Goal: Task Accomplishment & Management: Use online tool/utility

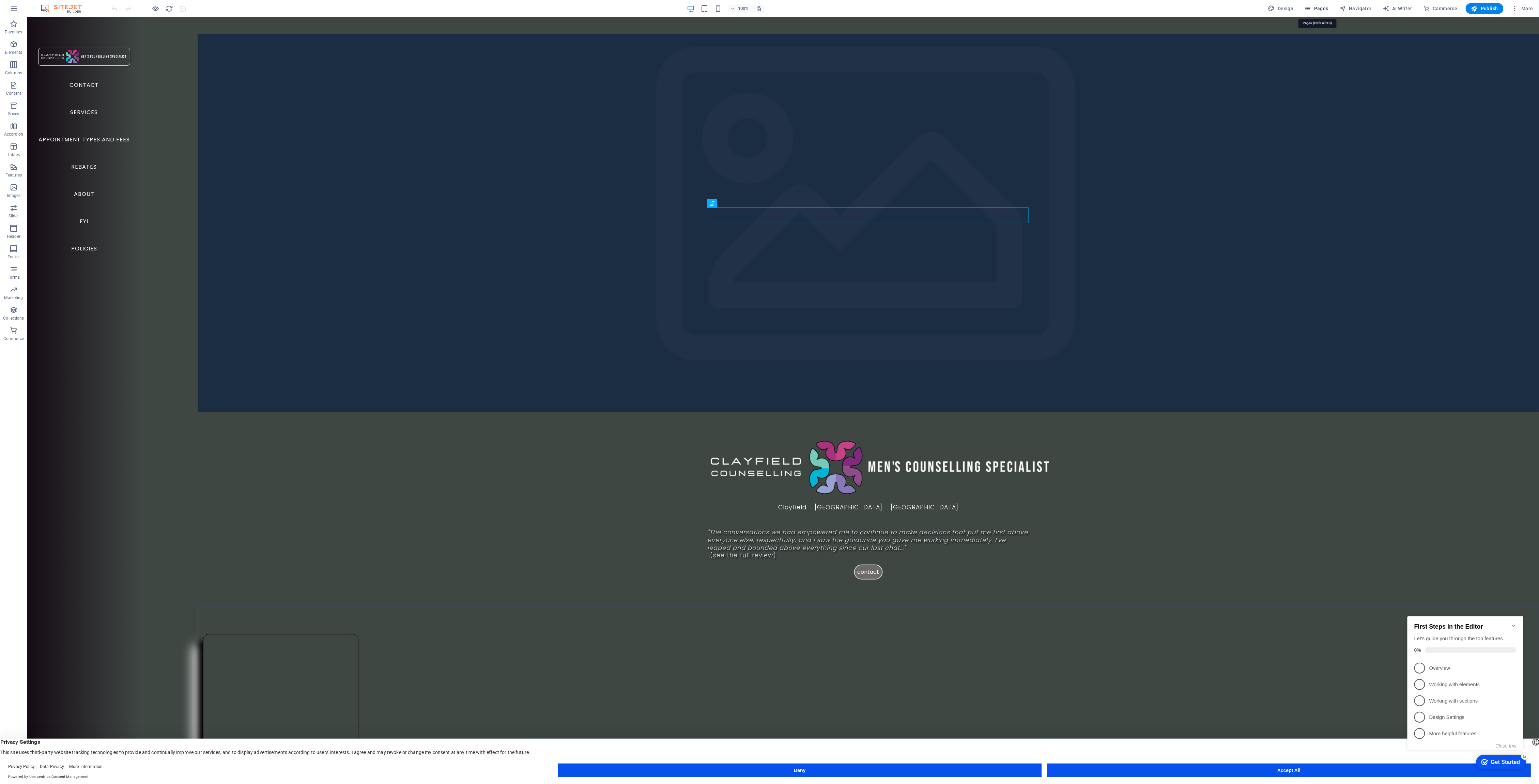
click at [1323, 9] on span "Pages" at bounding box center [1317, 8] width 24 height 7
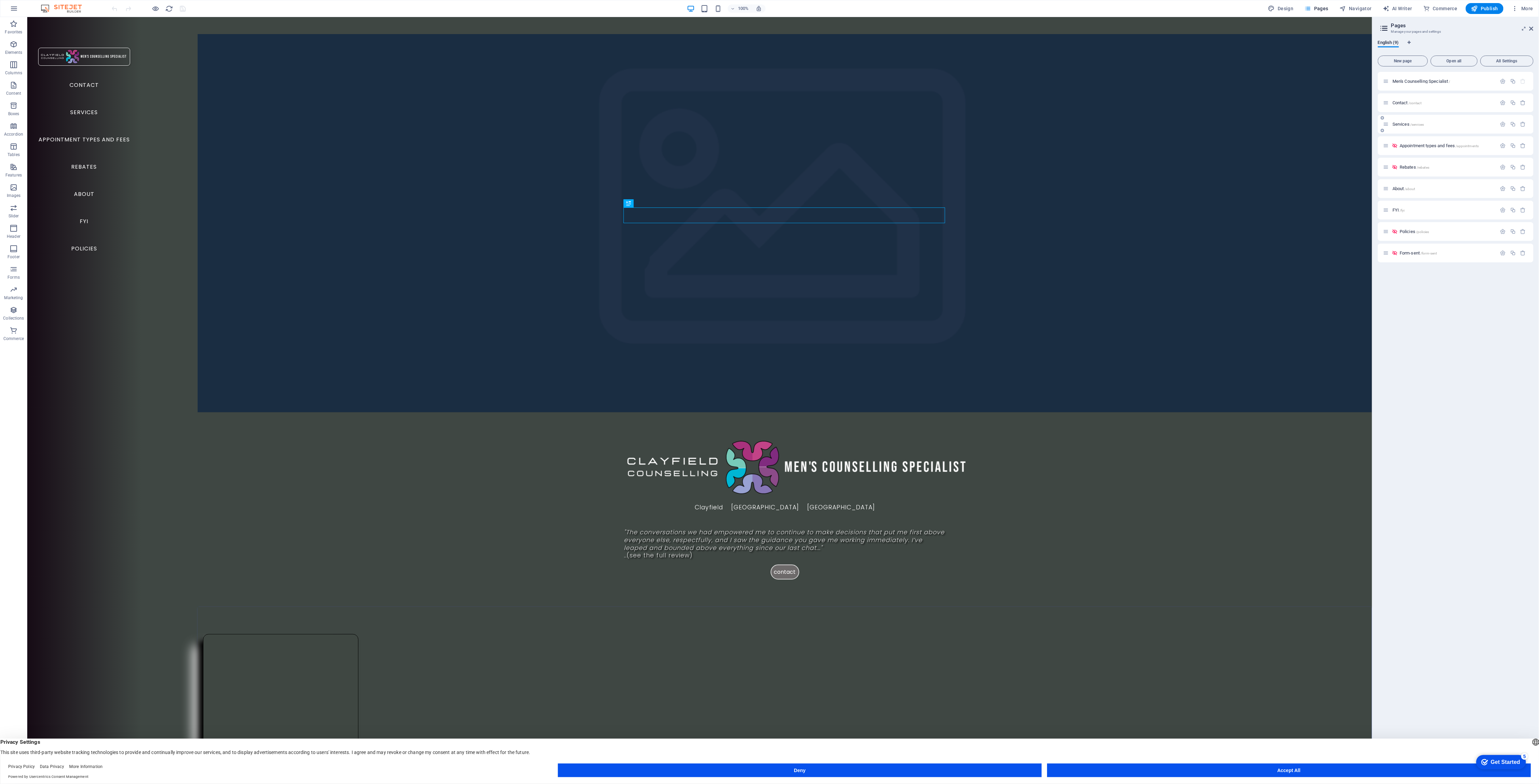
click at [1398, 122] on span "Services /services" at bounding box center [1408, 124] width 32 height 5
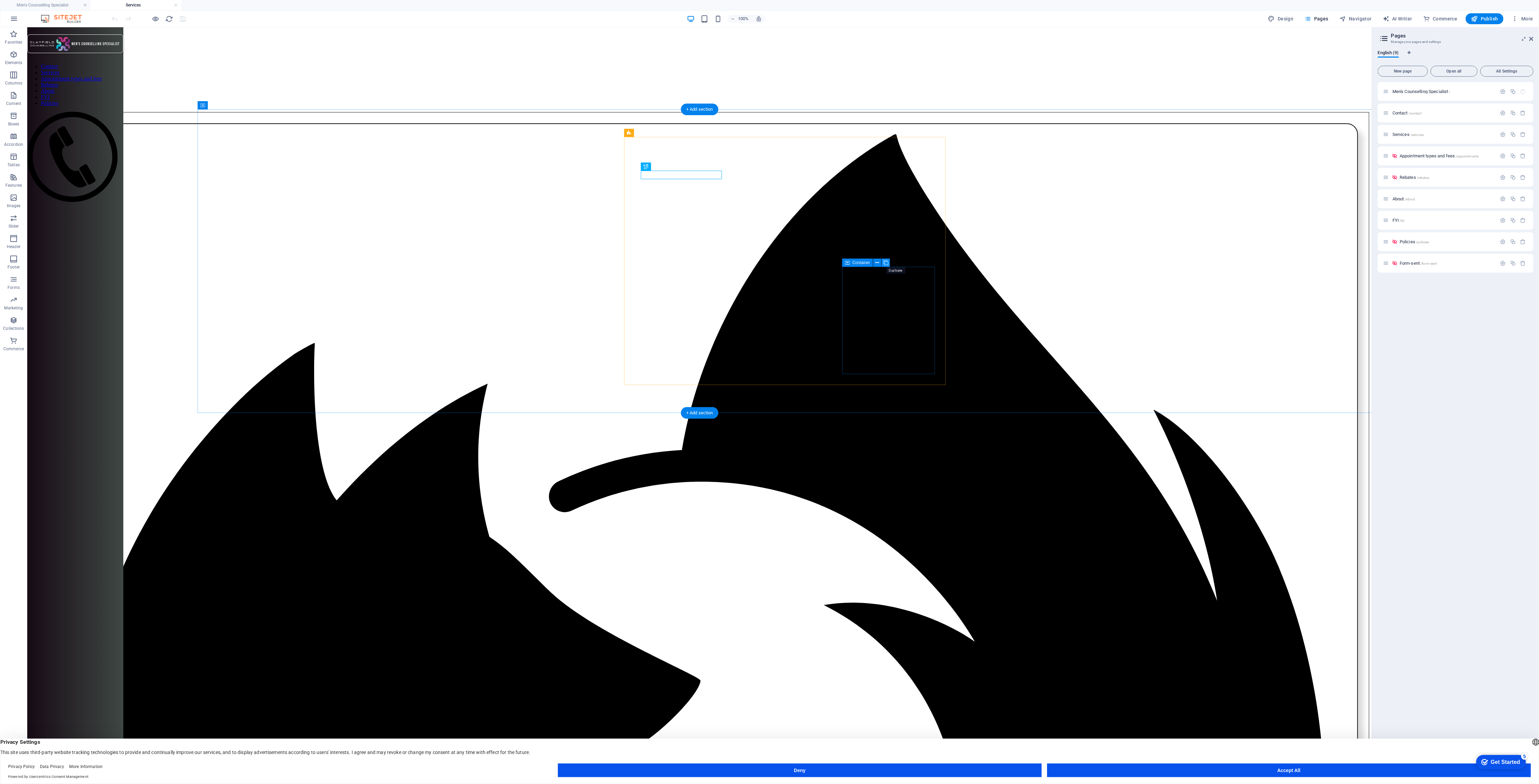
click at [885, 262] on icon at bounding box center [886, 262] width 5 height 7
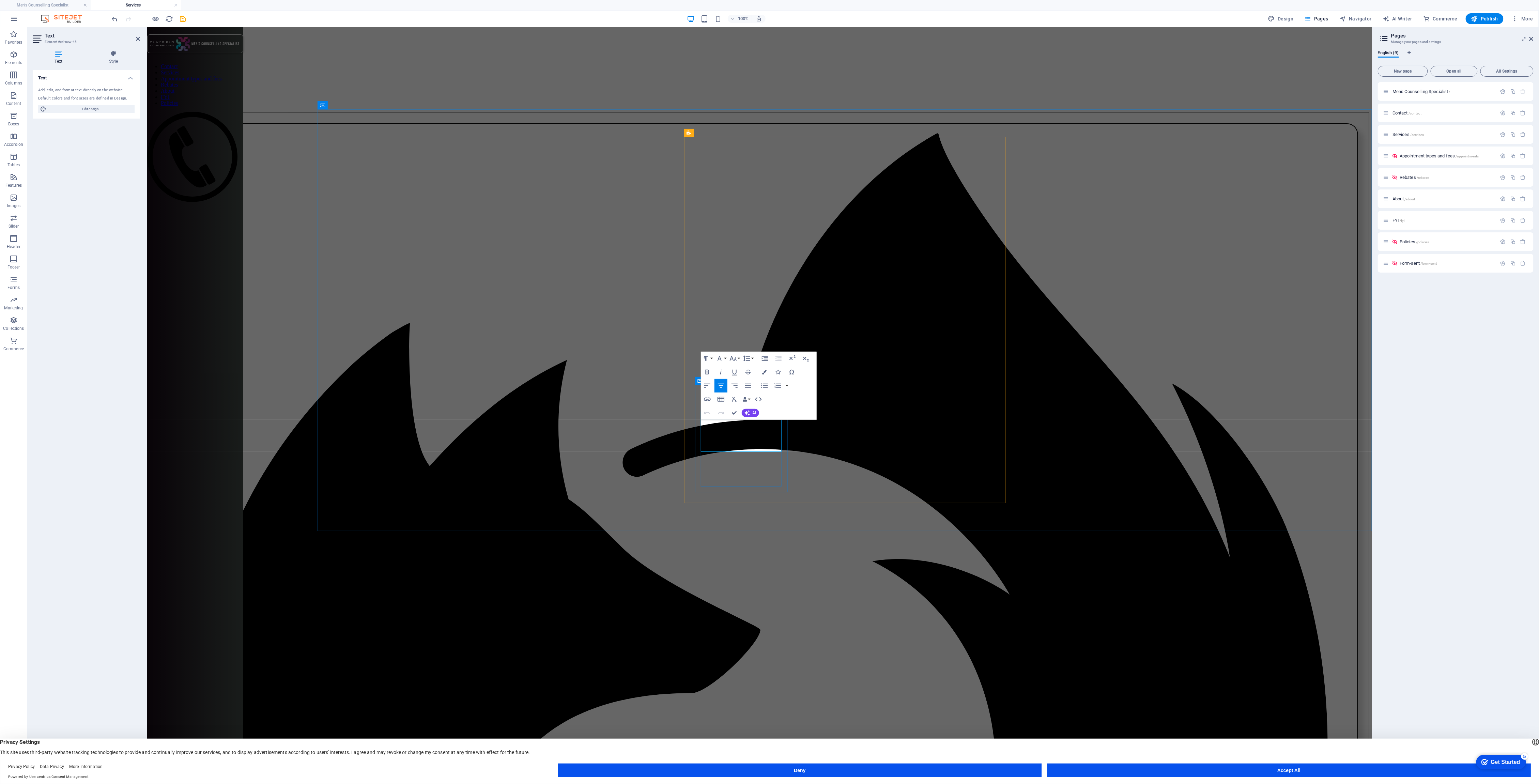
drag, startPoint x: 704, startPoint y: 430, endPoint x: 718, endPoint y: 435, distance: 14.9
drag, startPoint x: 730, startPoint y: 430, endPoint x: 766, endPoint y: 434, distance: 36.2
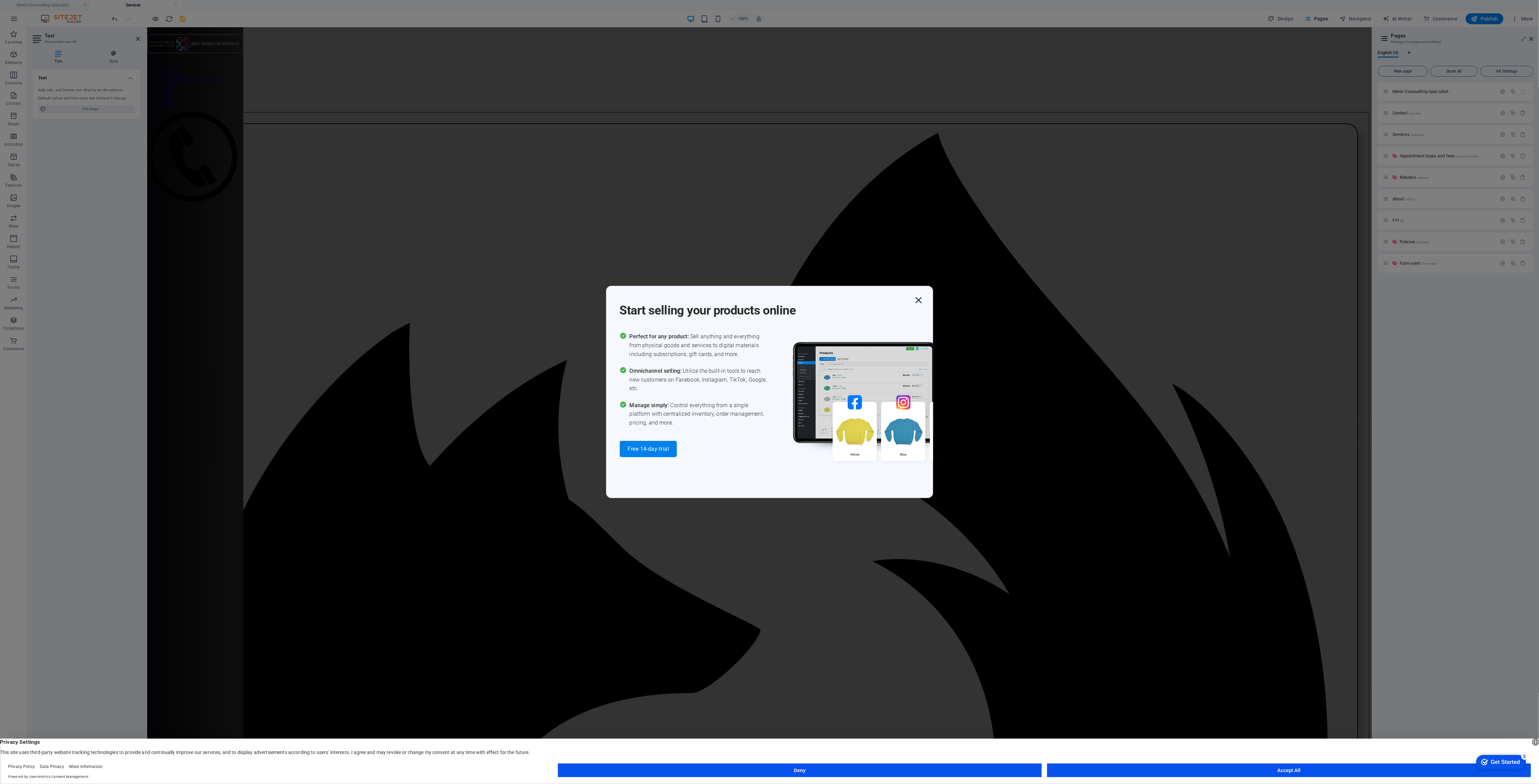
click at [919, 301] on icon "button" at bounding box center [918, 300] width 12 height 12
click at [1112, 458] on div "Start selling your products online Perfect for any product: Sell anything and e…" at bounding box center [770, 392] width 1539 height 784
click at [917, 303] on icon "button" at bounding box center [918, 300] width 12 height 12
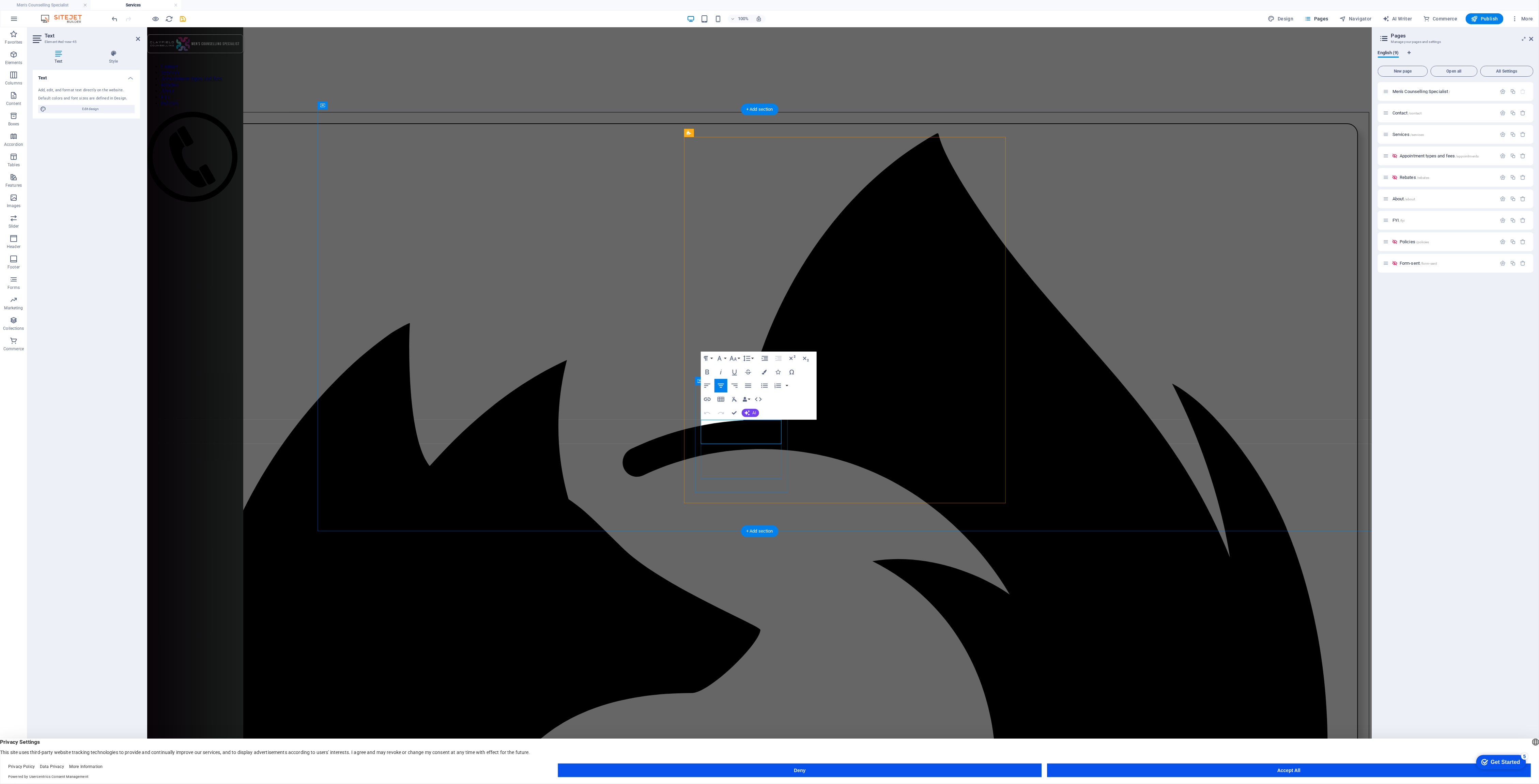
drag, startPoint x: 766, startPoint y: 440, endPoint x: 715, endPoint y: 434, distance: 51.4
drag, startPoint x: 776, startPoint y: 447, endPoint x: 706, endPoint y: 432, distance: 71.6
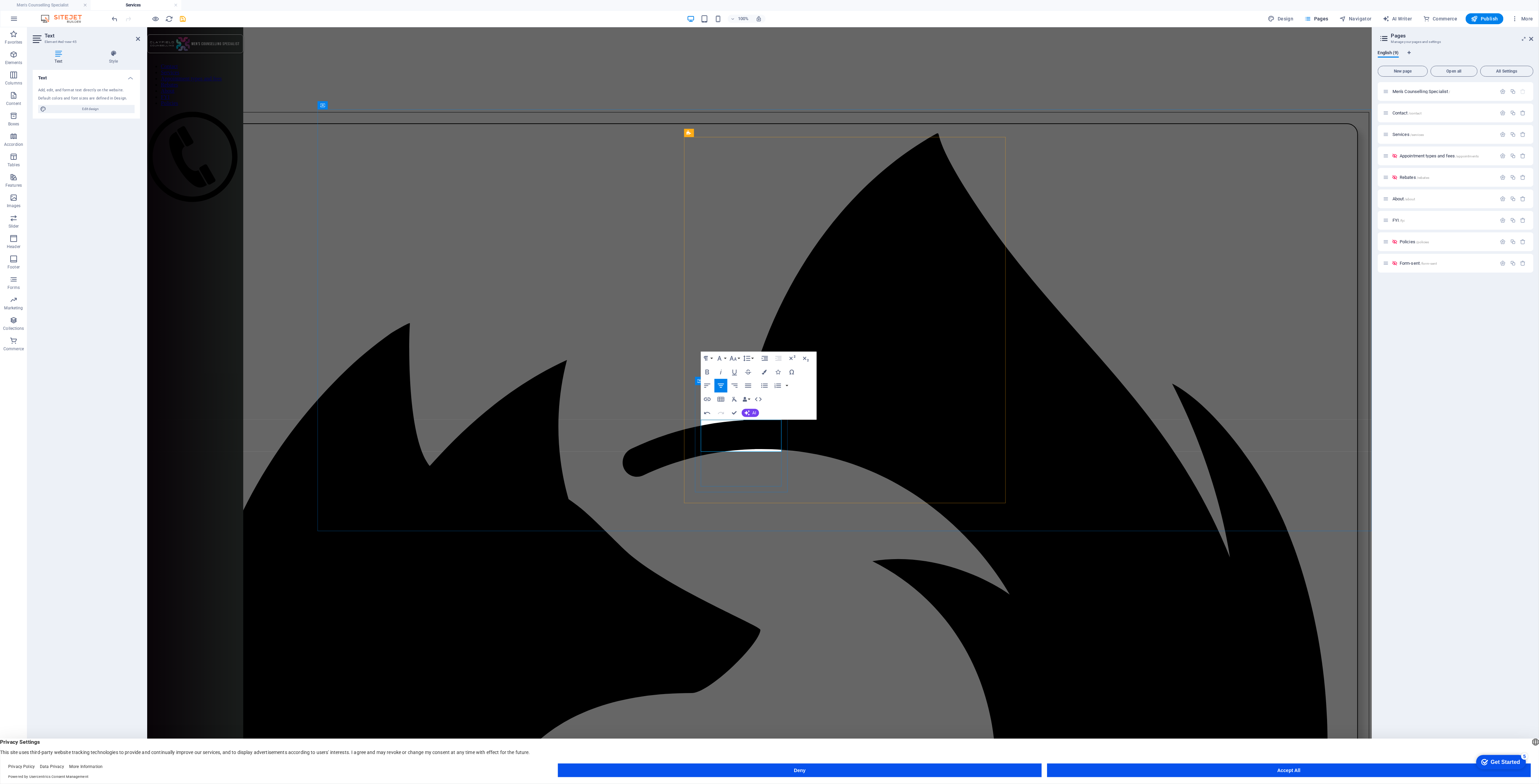
click at [763, 386] on icon "button" at bounding box center [764, 385] width 8 height 8
click at [708, 385] on icon "button" at bounding box center [707, 385] width 8 height 8
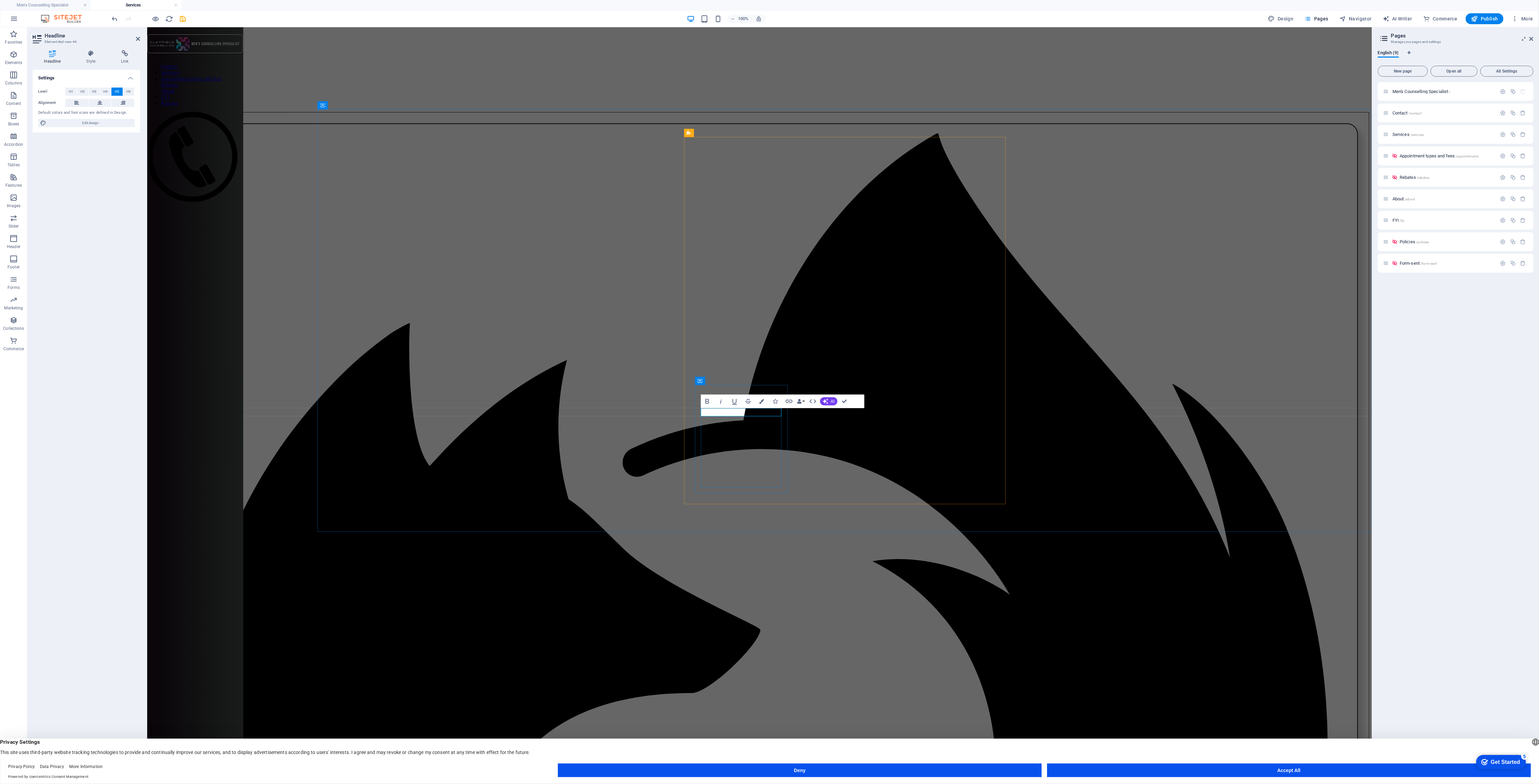
drag, startPoint x: 741, startPoint y: 413, endPoint x: 754, endPoint y: 442, distance: 31.8
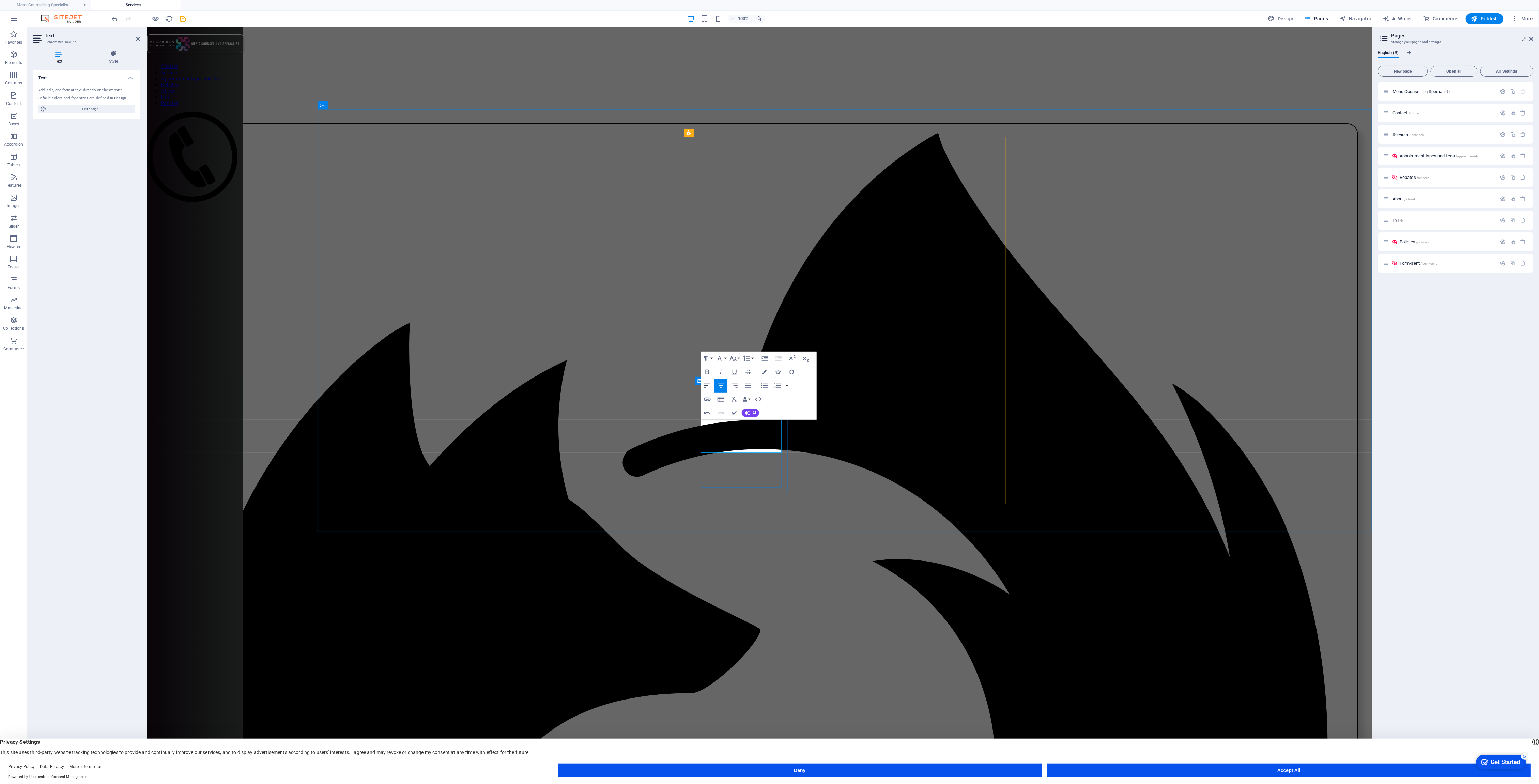
click at [707, 385] on icon "button" at bounding box center [707, 386] width 6 height 4
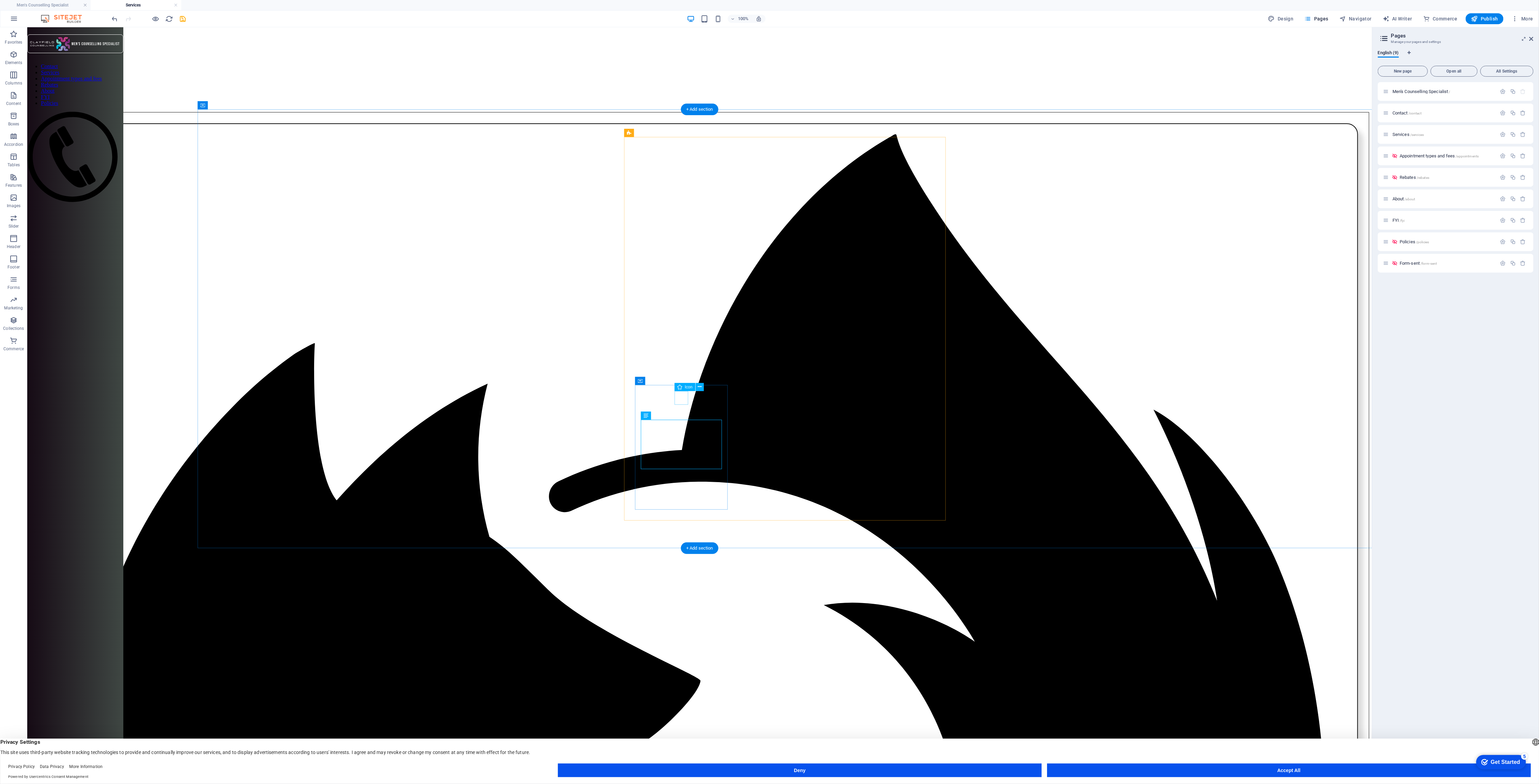
click at [700, 387] on icon at bounding box center [700, 386] width 4 height 7
click at [717, 413] on link "⏎ Edit" at bounding box center [724, 413] width 45 height 10
select select "xMidYMid"
select select "px"
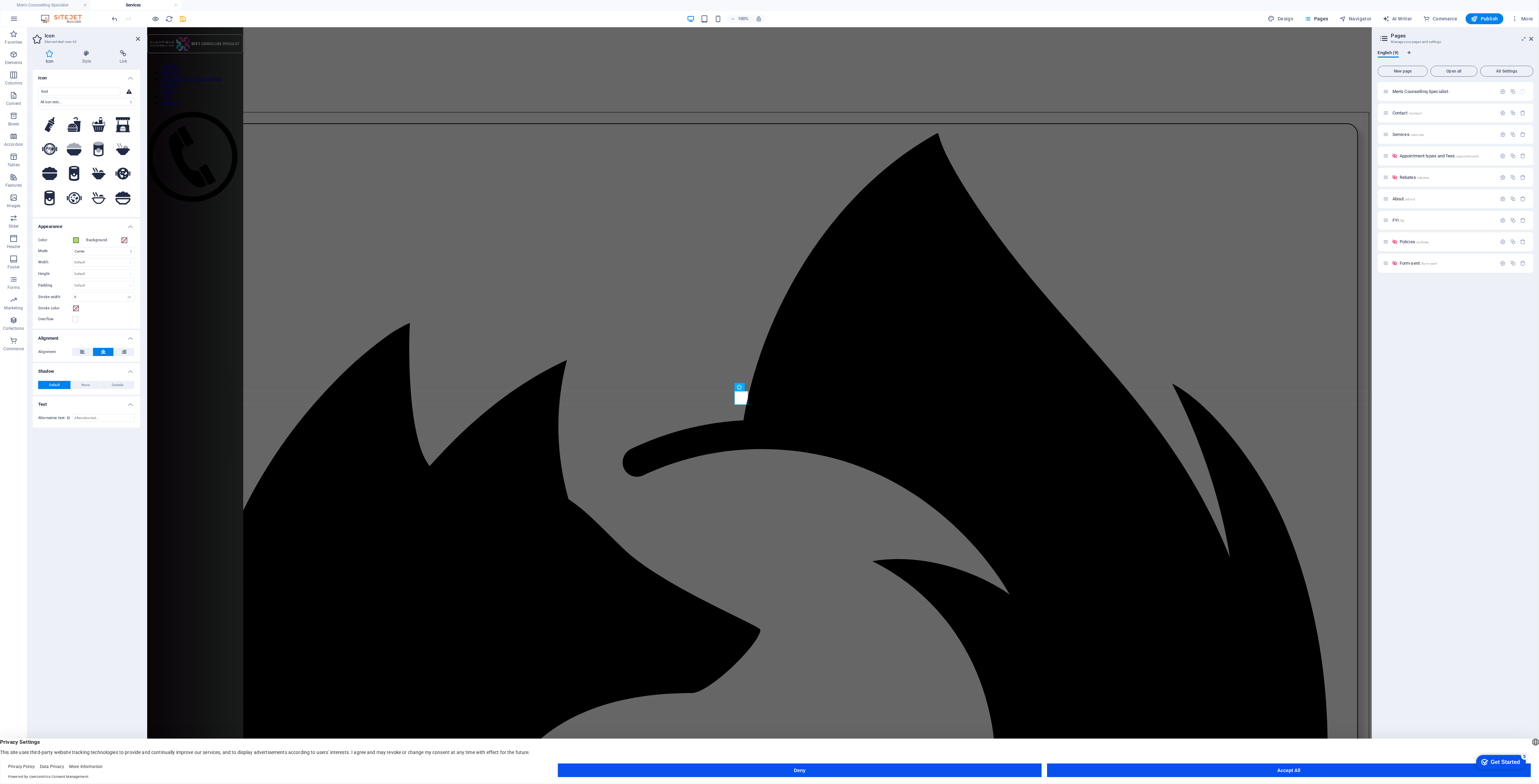
type input "food"
drag, startPoint x: 135, startPoint y: 131, endPoint x: 133, endPoint y: 139, distance: 8.2
click at [133, 139] on div "food All icon sets... IcoFont Ionicons FontAwesome Brands FontAwesome Duotone F…" at bounding box center [86, 149] width 107 height 135
click at [48, 154] on icon at bounding box center [49, 149] width 9 height 9
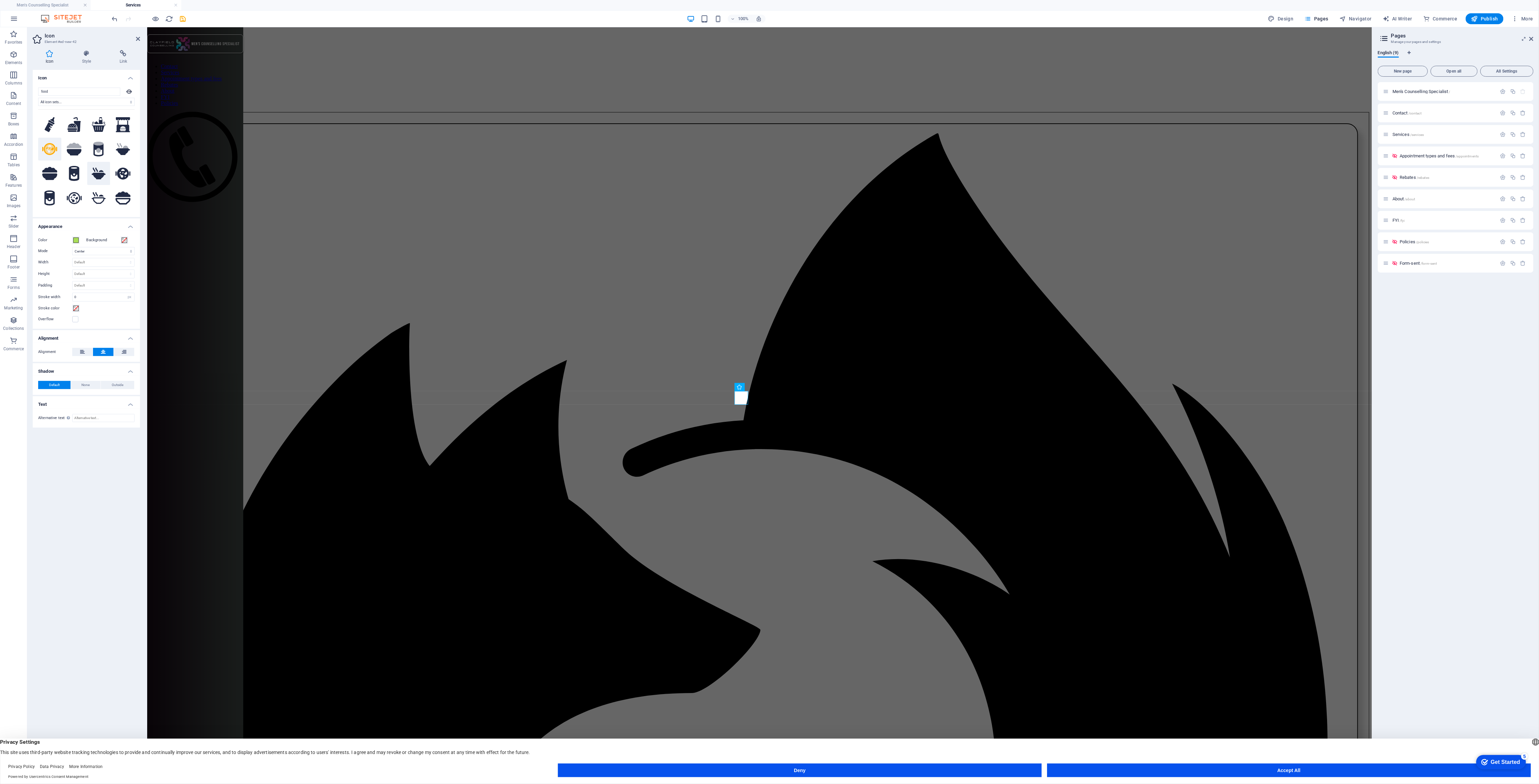
click at [94, 180] on icon at bounding box center [99, 173] width 15 height 12
click at [121, 155] on icon at bounding box center [123, 151] width 14 height 7
click at [75, 127] on icon at bounding box center [74, 125] width 14 height 15
click at [96, 180] on icon at bounding box center [98, 173] width 14 height 12
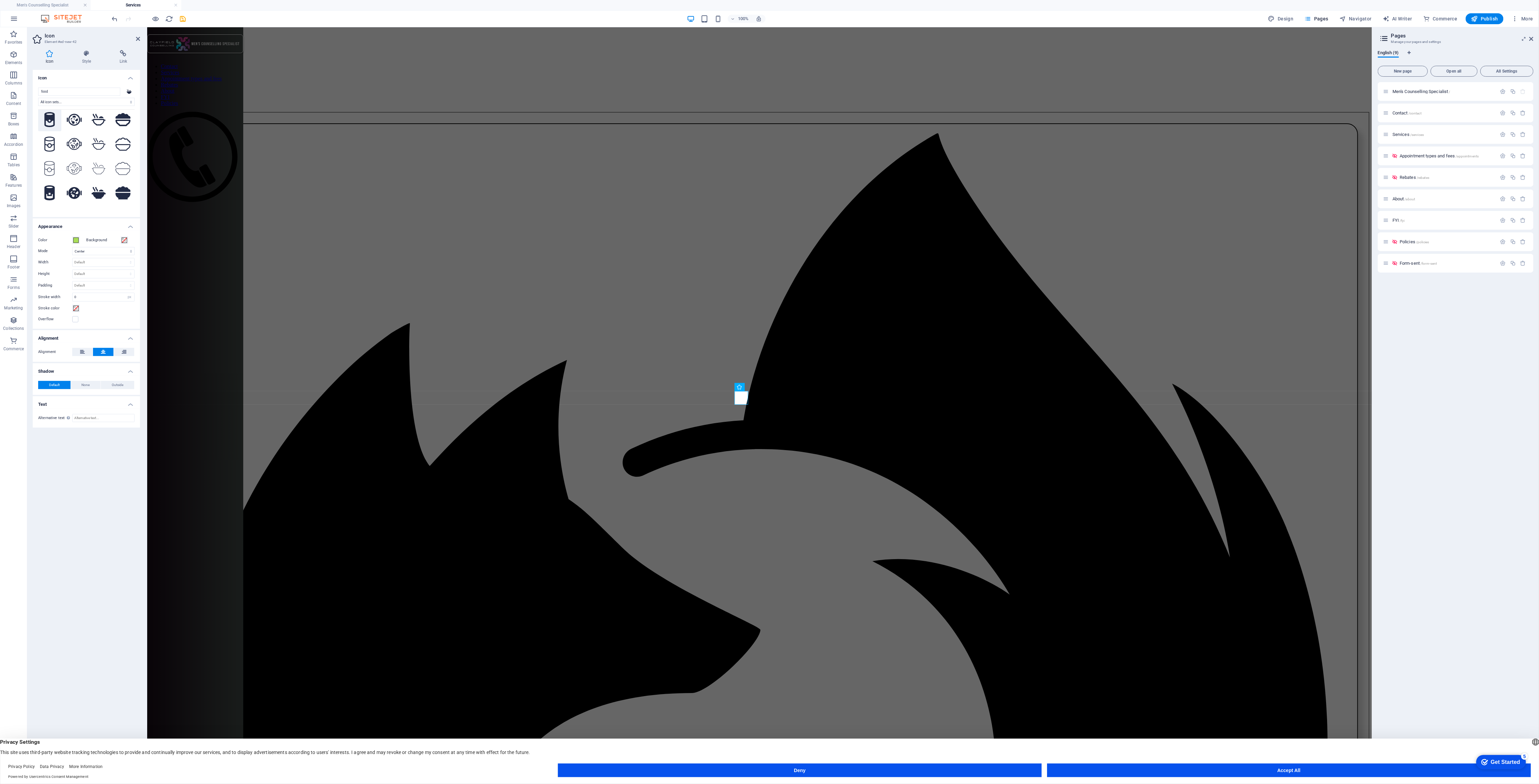
click at [49, 127] on icon at bounding box center [50, 120] width 10 height 15
click at [97, 119] on icon at bounding box center [98, 113] width 14 height 12
click at [97, 144] on icon at bounding box center [99, 137] width 15 height 12
click at [98, 119] on icon at bounding box center [98, 113] width 14 height 12
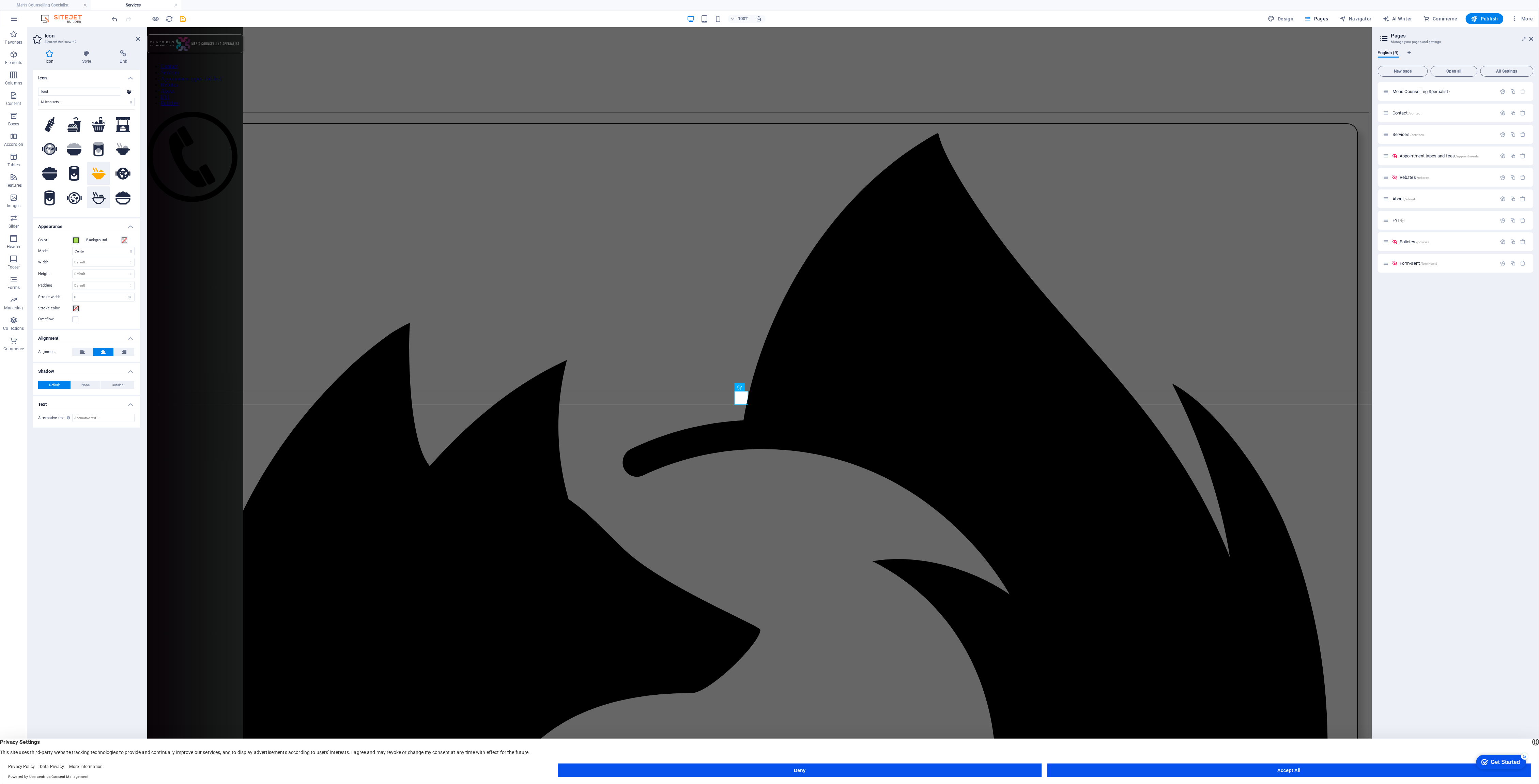
scroll to position [0, 0]
click at [97, 122] on icon at bounding box center [99, 120] width 14 height 15
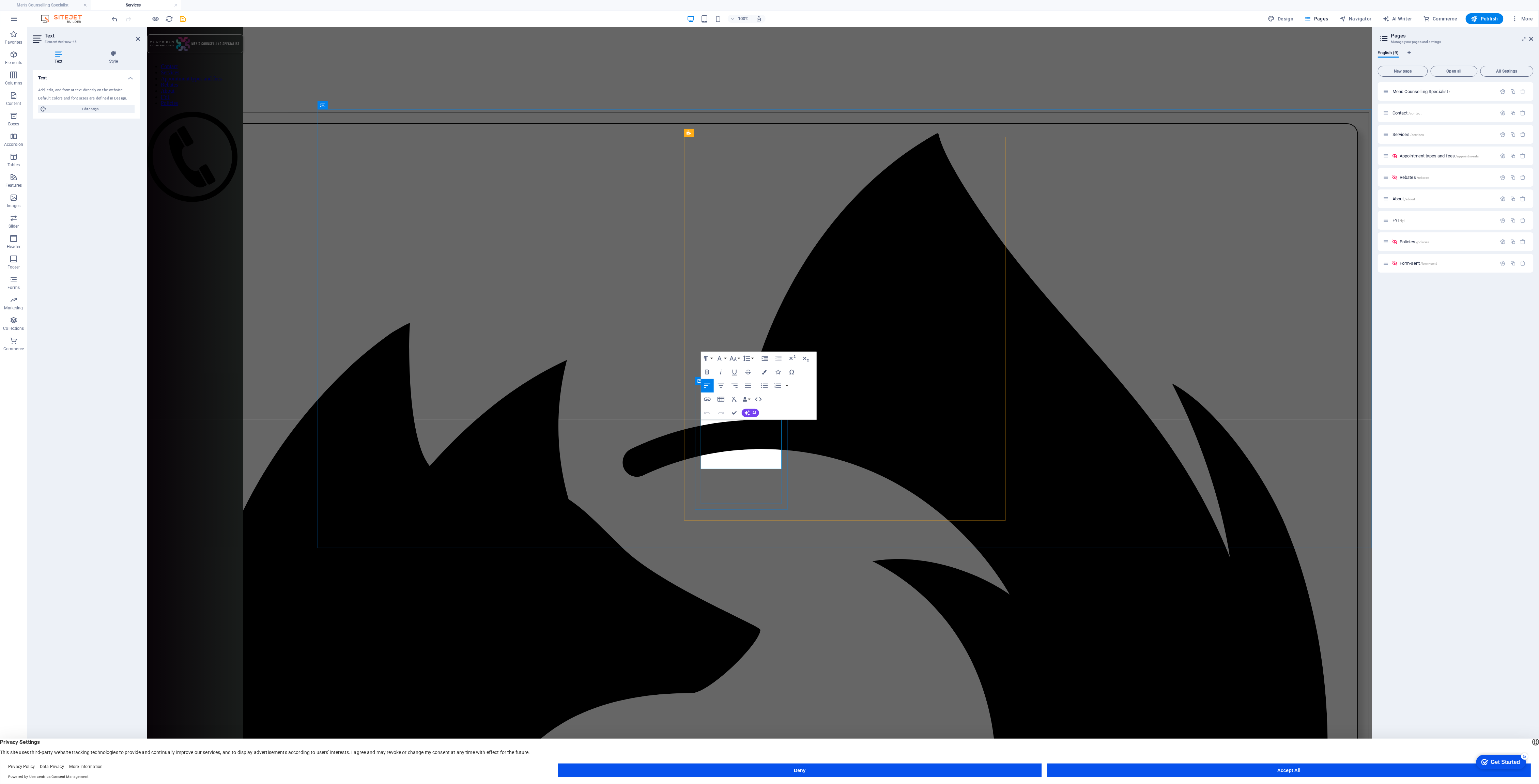
click at [730, 473] on icon at bounding box center [731, 473] width 4 height 7
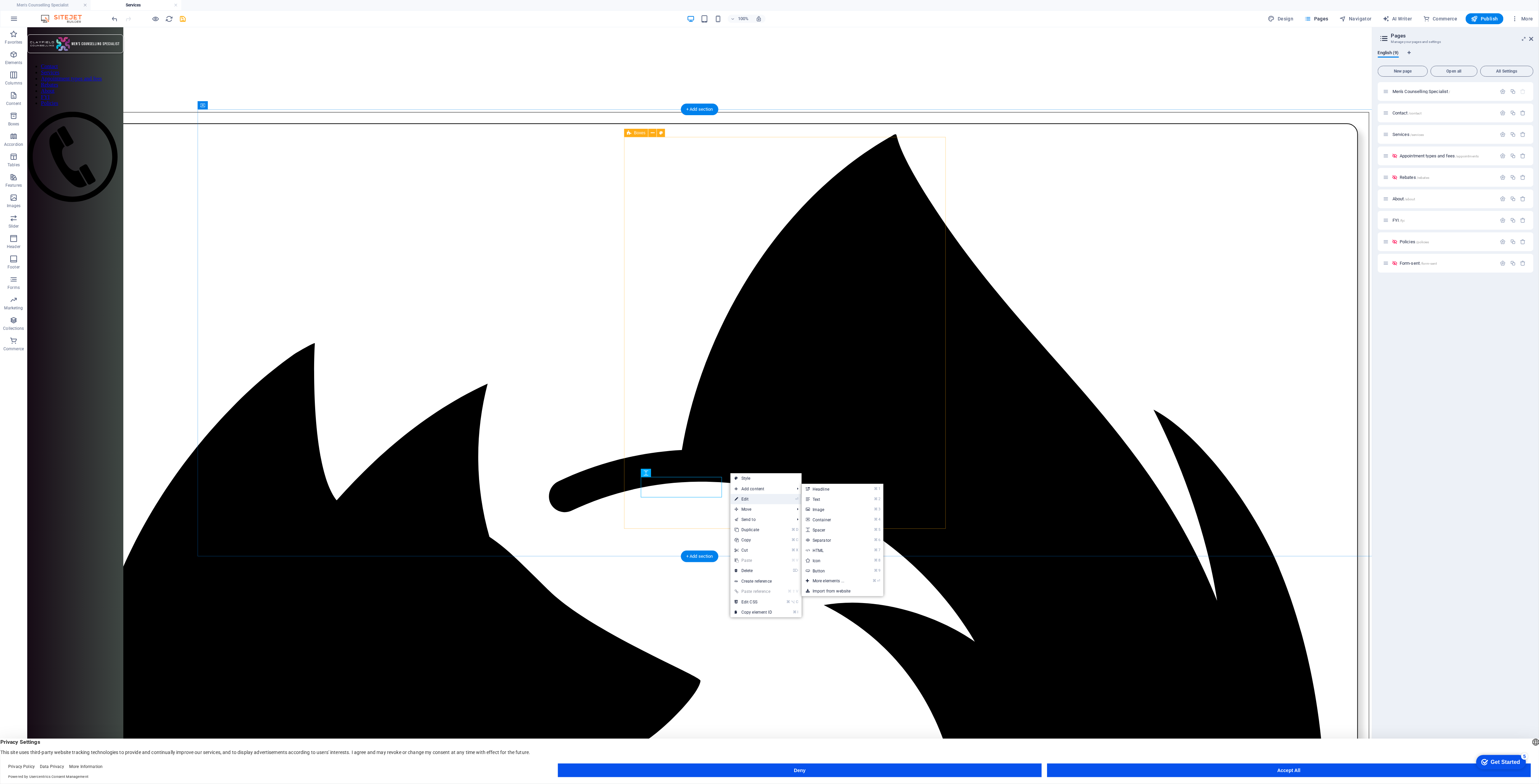
click at [744, 499] on link "⏎ Edit" at bounding box center [753, 499] width 45 height 10
select select "px"
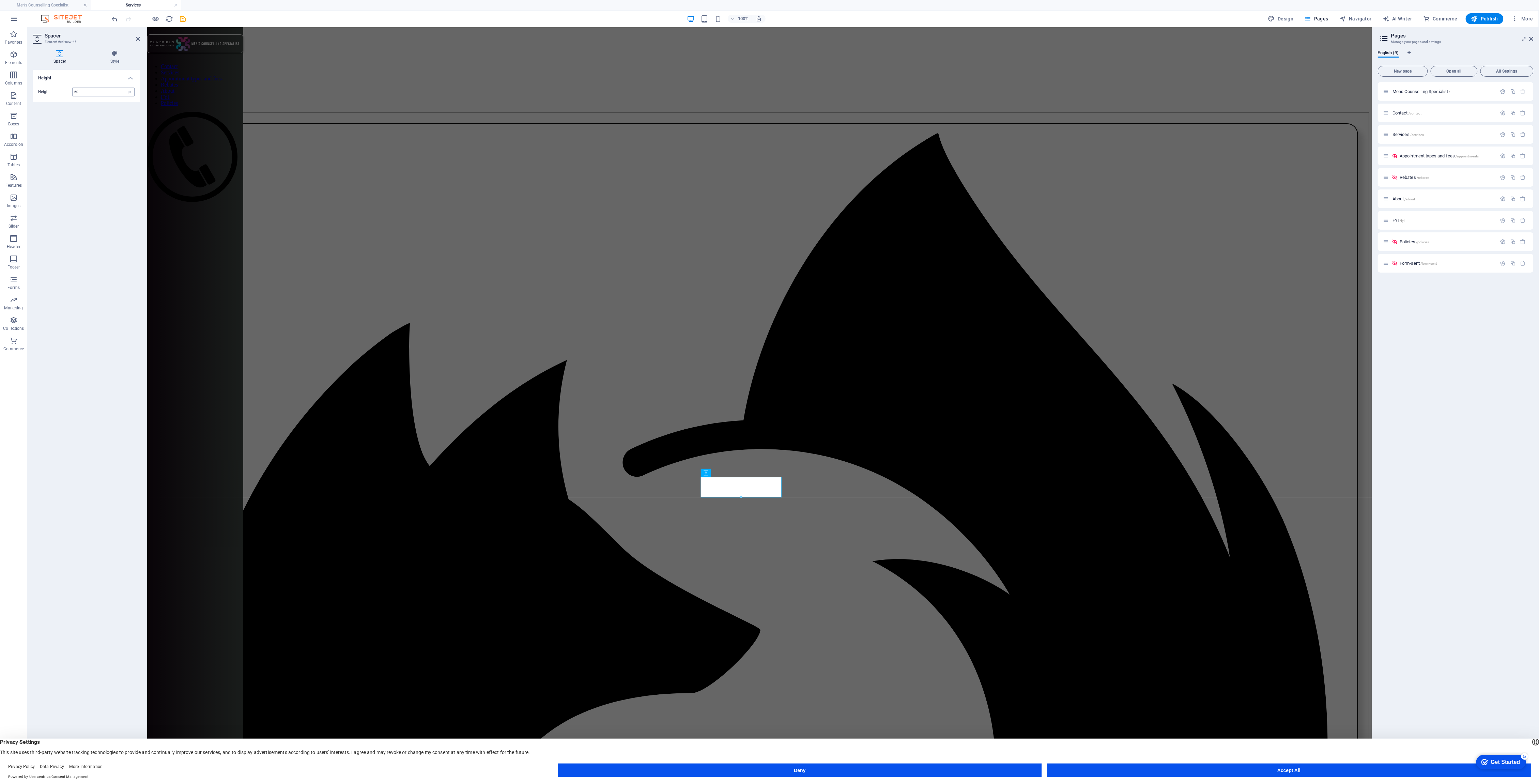
click at [86, 89] on input "60" at bounding box center [103, 91] width 62 height 8
drag, startPoint x: 86, startPoint y: 91, endPoint x: 60, endPoint y: 91, distance: 26.0
click at [60, 91] on div "Height 60 px rem vh vw" at bounding box center [86, 92] width 96 height 9
type input "10"
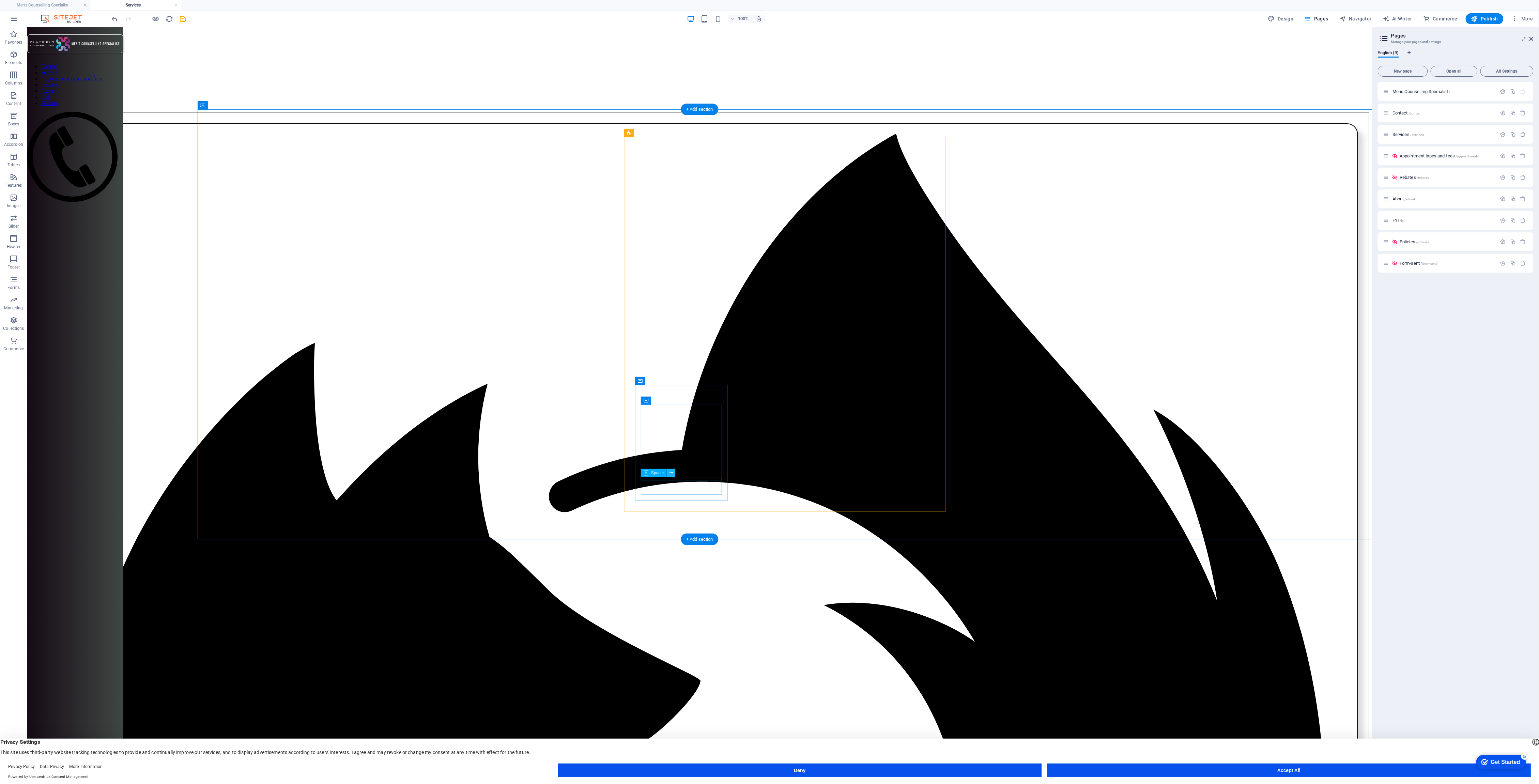
click at [672, 476] on icon at bounding box center [671, 473] width 4 height 7
click at [688, 501] on link "⏎ Edit" at bounding box center [696, 502] width 45 height 10
select select "px"
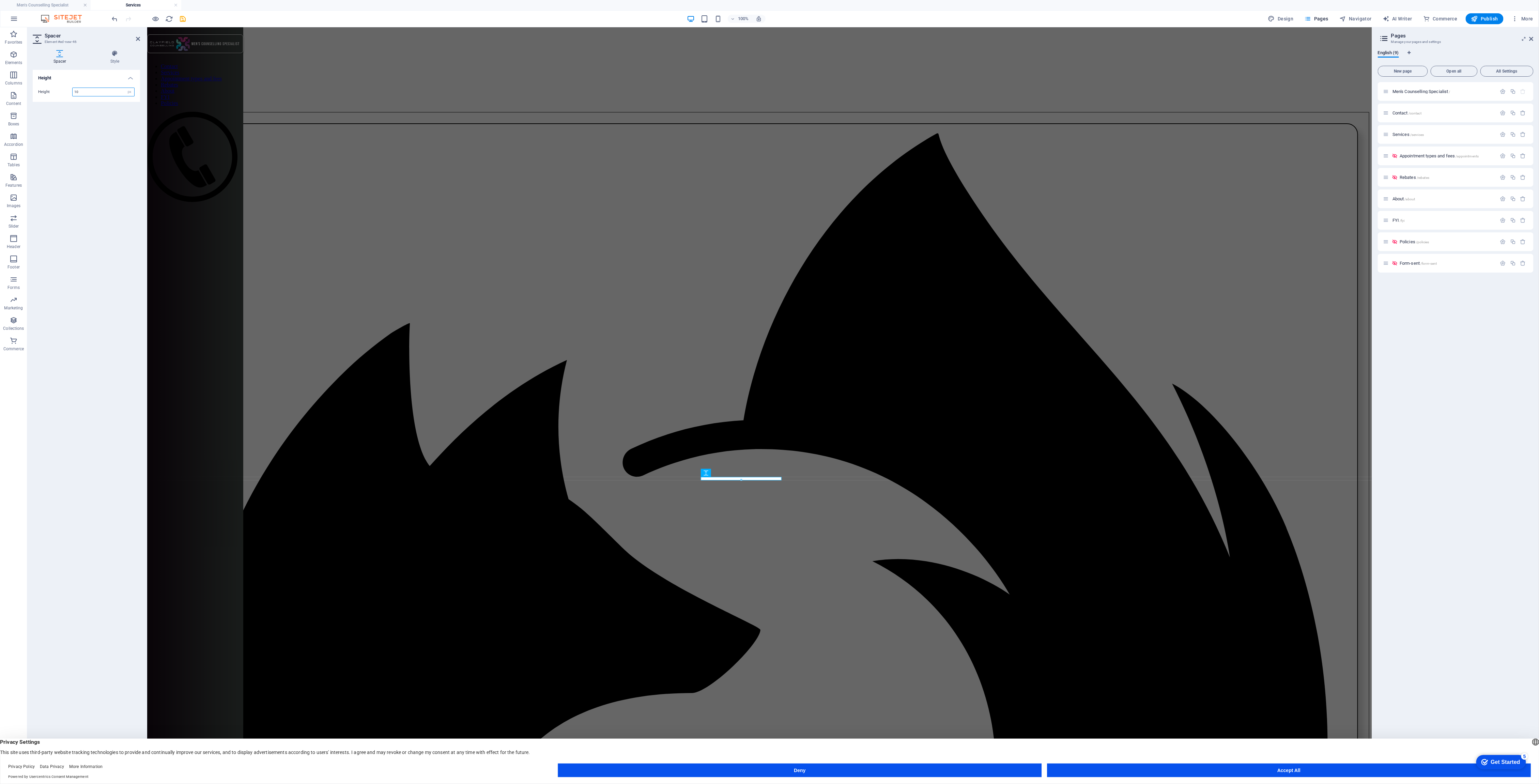
drag, startPoint x: 89, startPoint y: 91, endPoint x: 26, endPoint y: 85, distance: 63.3
click at [26, 85] on section "Favorites Elements Columns Content Boxes Accordion Tables Features Images Slide…" at bounding box center [686, 400] width 1372 height 746
type input "20"
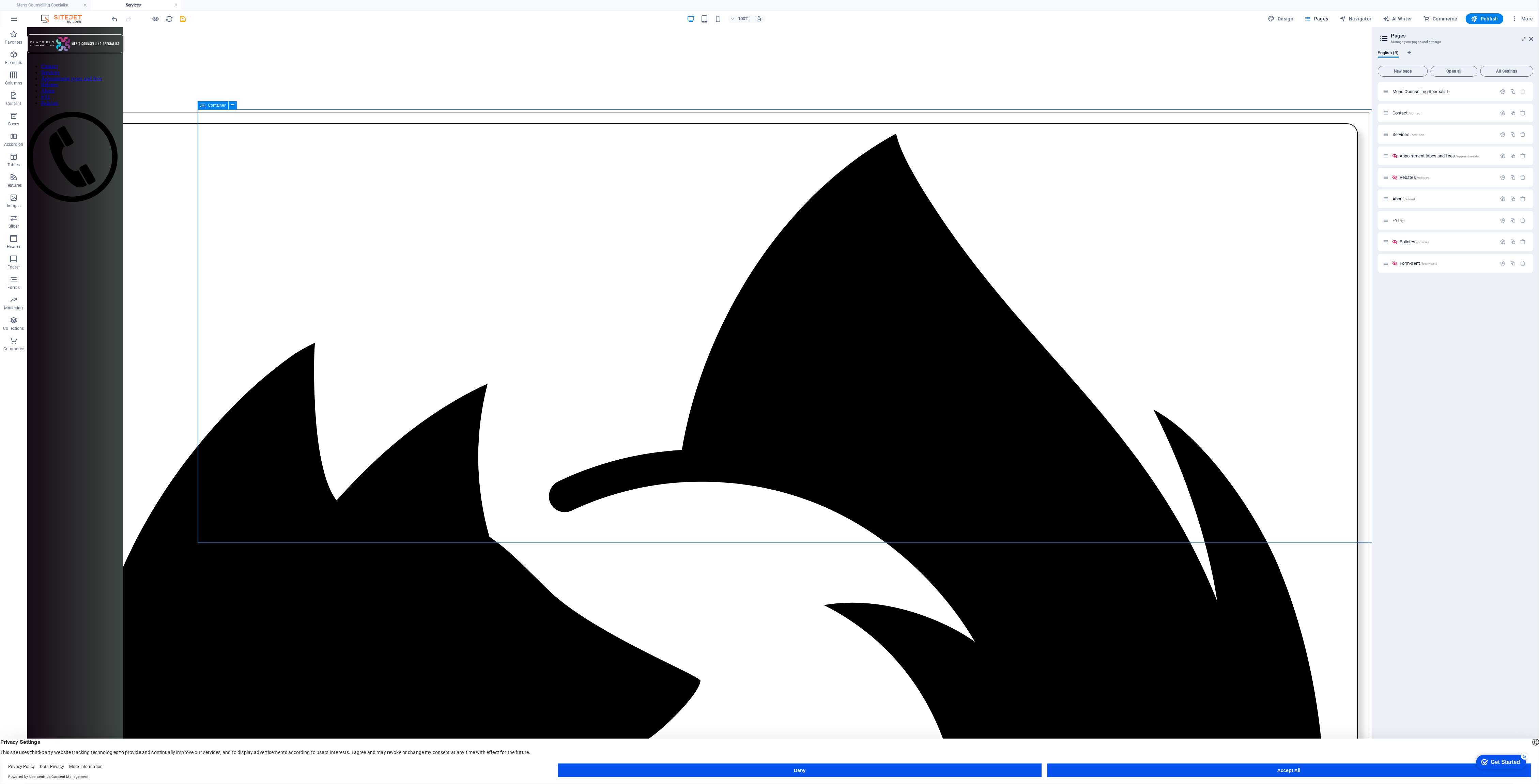
drag, startPoint x: 1155, startPoint y: 476, endPoint x: 1275, endPoint y: 475, distance: 120.0
click at [183, 16] on icon "save" at bounding box center [183, 19] width 8 height 8
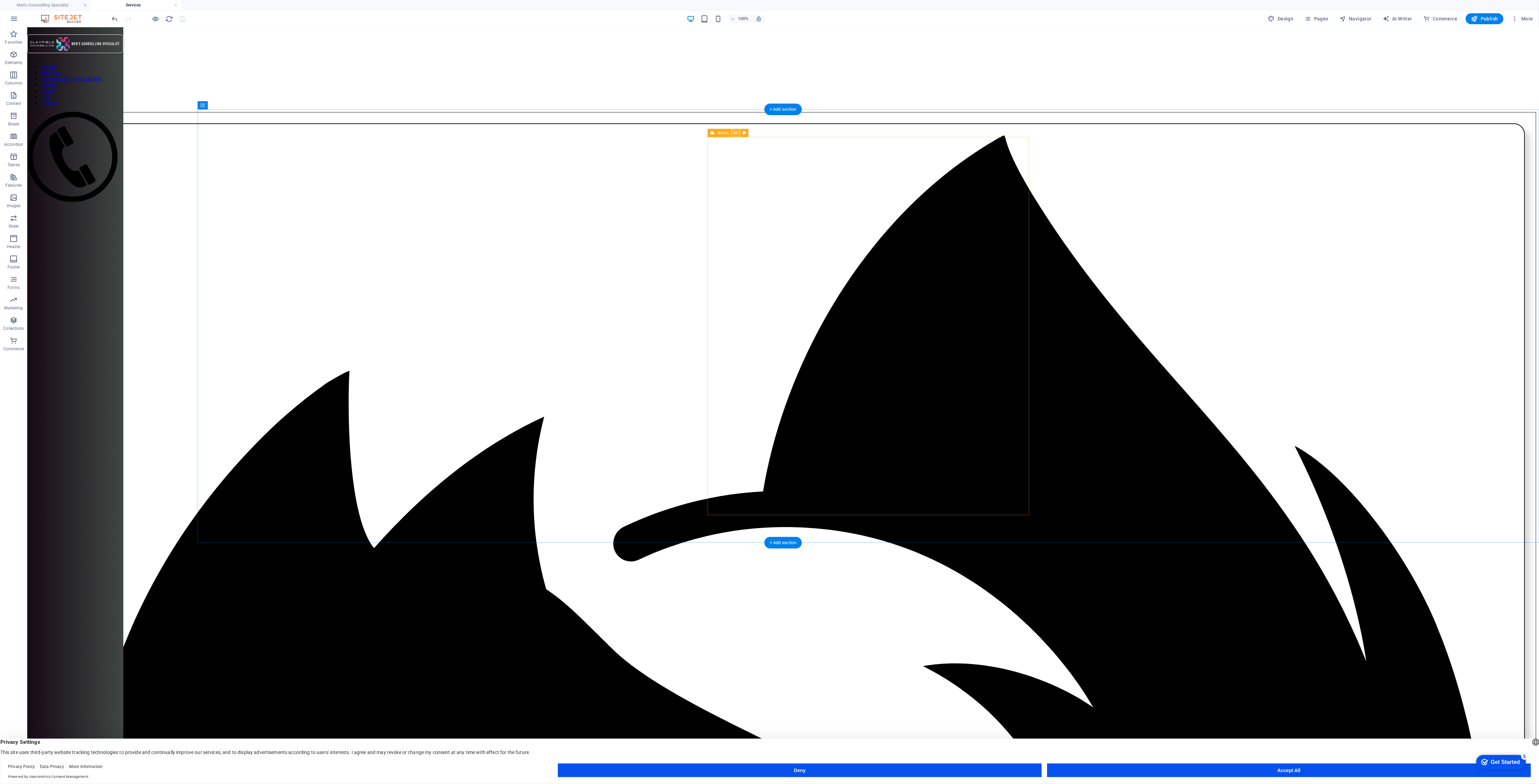
click at [737, 132] on icon at bounding box center [736, 132] width 4 height 7
click at [750, 159] on link "⏎ Edit" at bounding box center [760, 159] width 45 height 10
drag, startPoint x: 680, startPoint y: 400, endPoint x: 795, endPoint y: 359, distance: 122.1
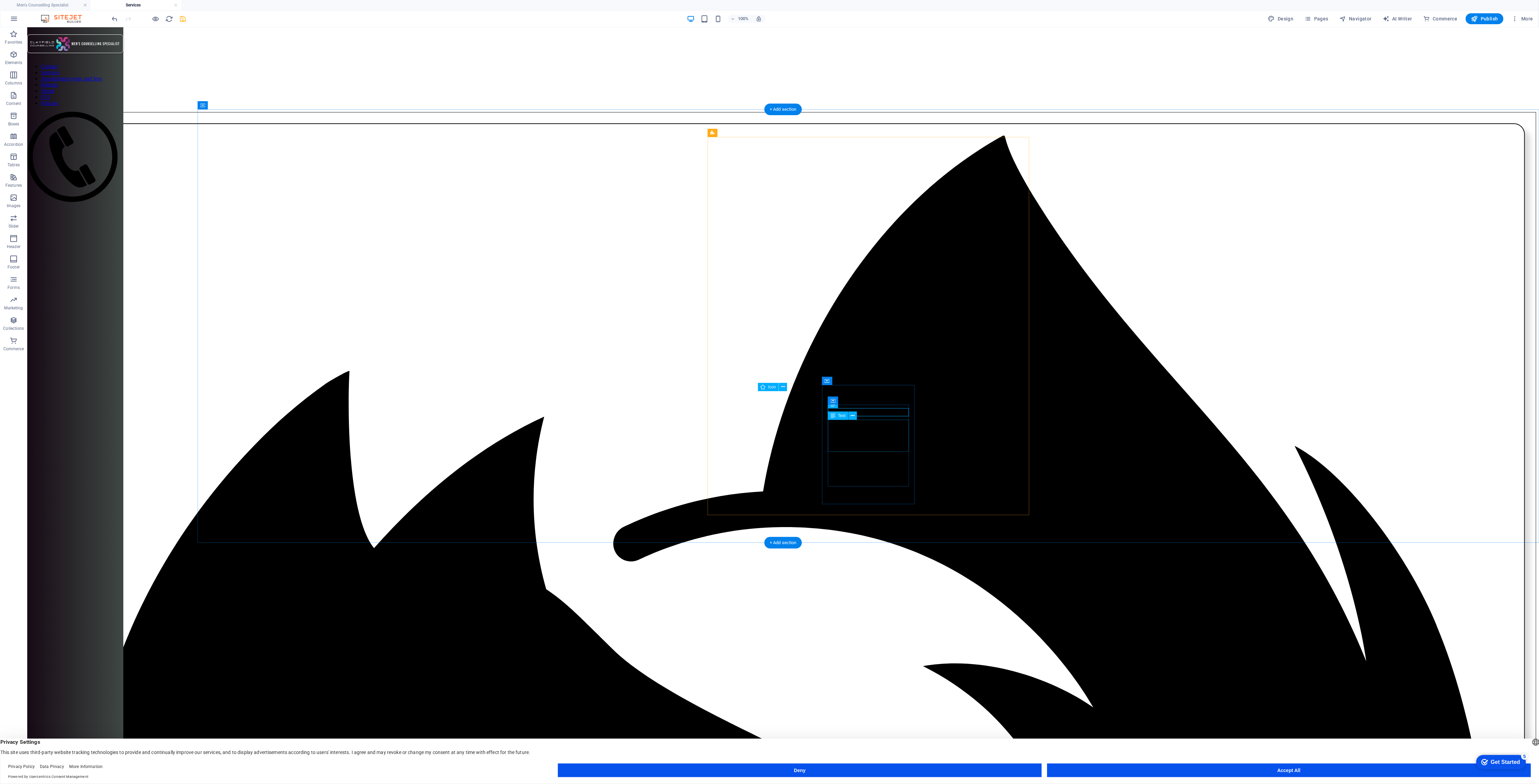
click at [887, 387] on icon at bounding box center [887, 386] width 4 height 7
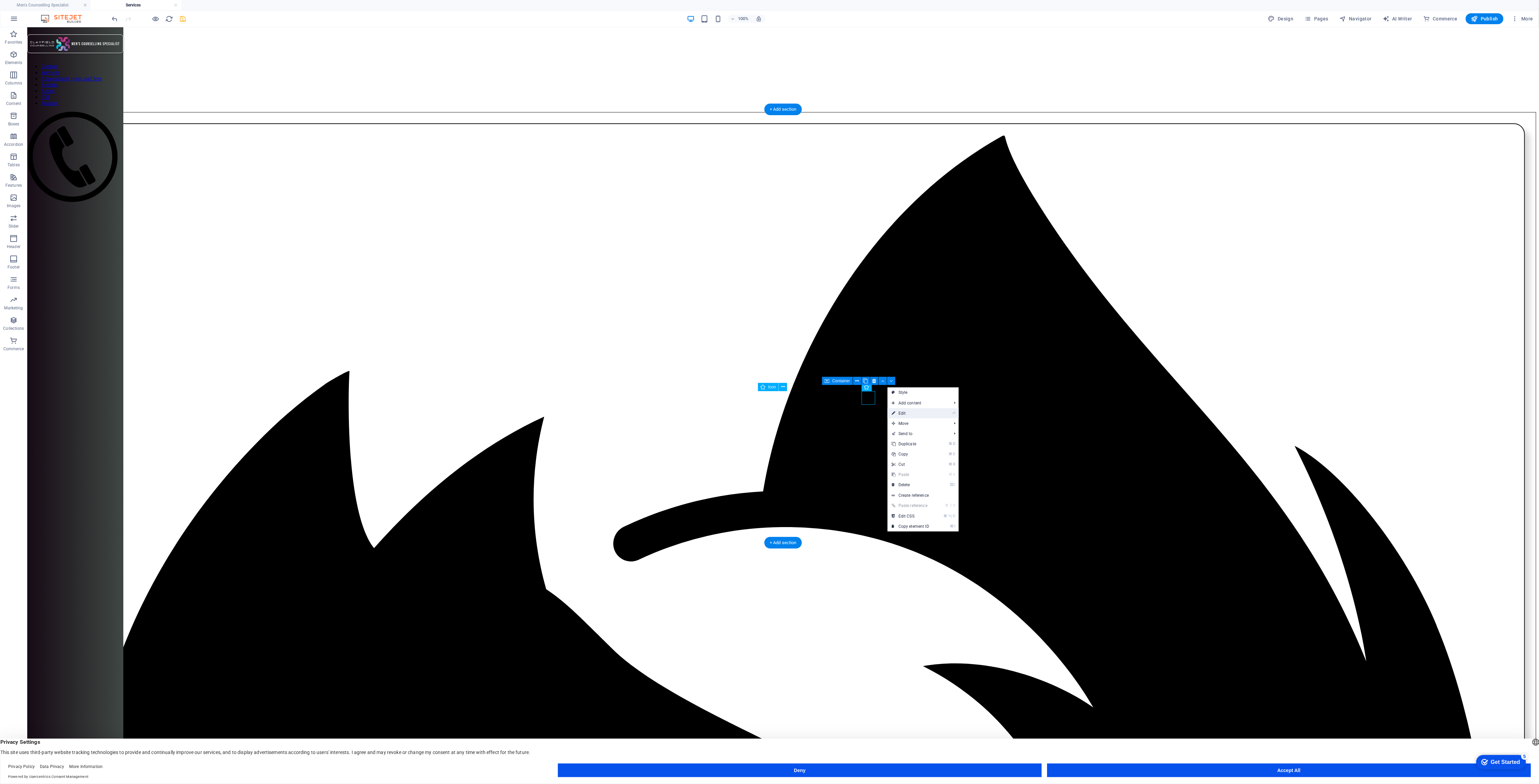
click at [901, 412] on link "⏎ Edit" at bounding box center [910, 413] width 45 height 10
select select "xMidYMid"
select select "px"
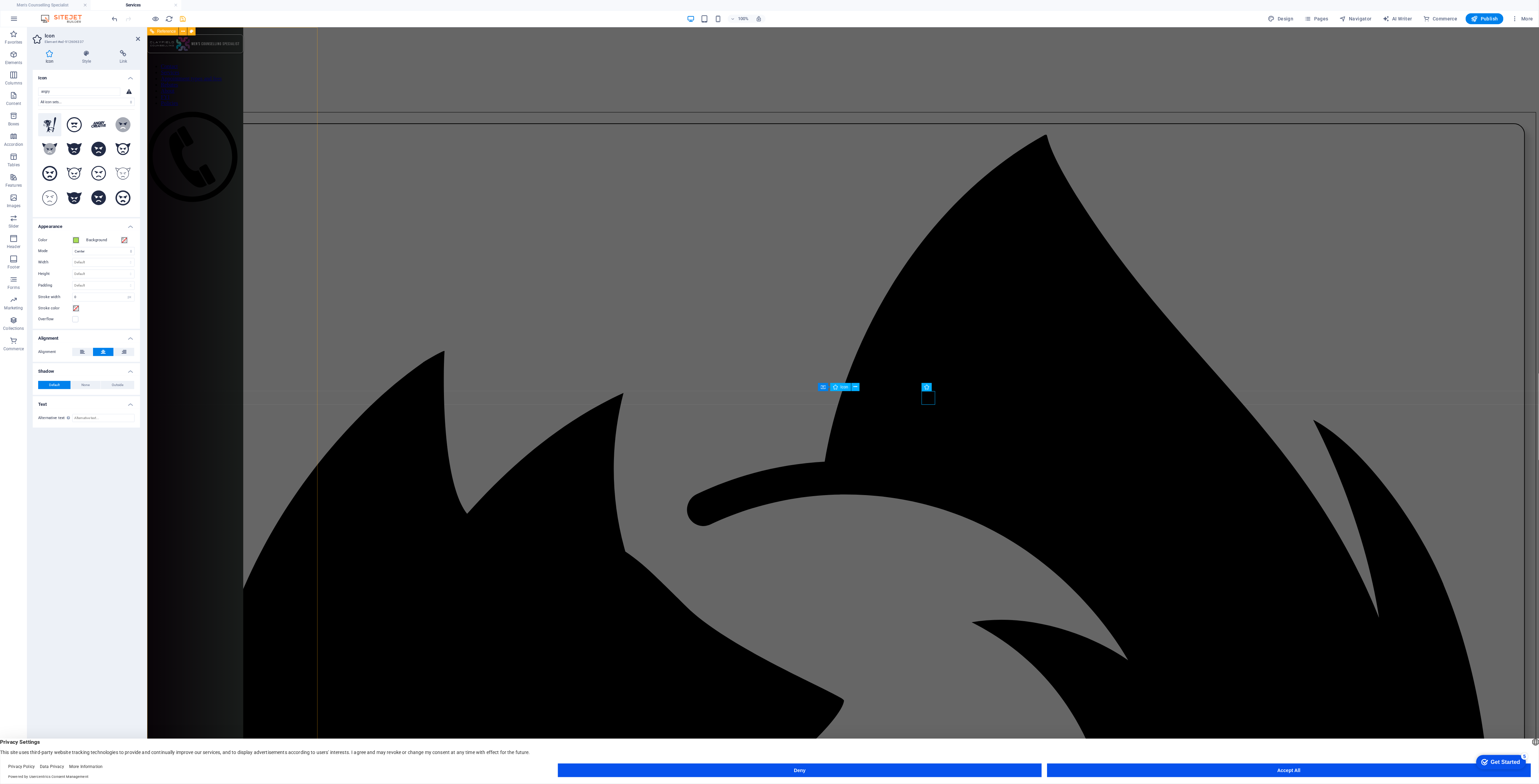
type input "angry"
click at [49, 124] on icon at bounding box center [50, 125] width 13 height 15
click at [81, 125] on button at bounding box center [74, 124] width 23 height 23
click at [97, 153] on icon at bounding box center [99, 149] width 15 height 15
click at [49, 197] on icon at bounding box center [50, 198] width 15 height 15
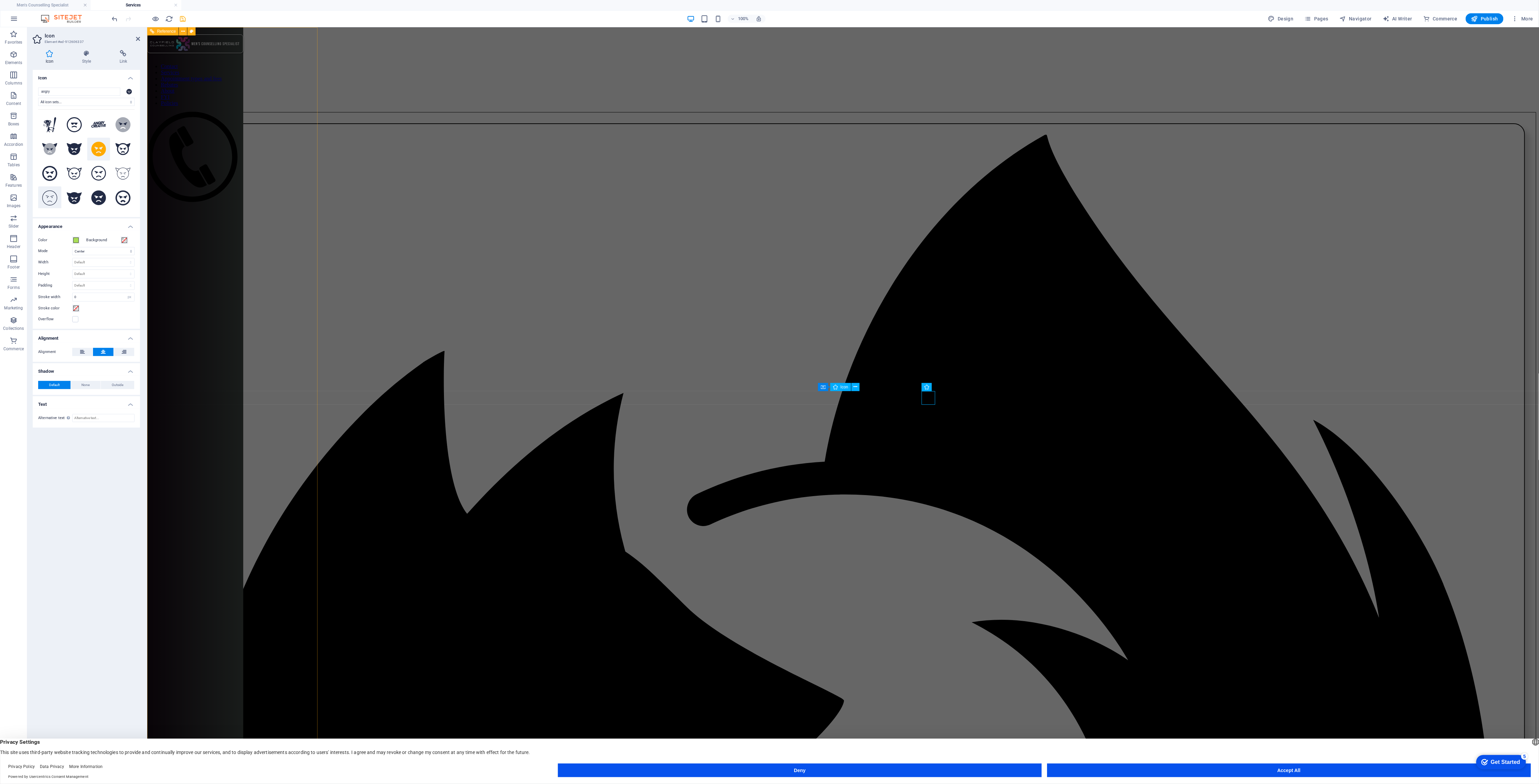
scroll to position [2, 0]
click at [49, 174] on icon at bounding box center [50, 172] width 15 height 15
click at [98, 174] on icon at bounding box center [99, 173] width 15 height 15
click at [96, 151] on icon at bounding box center [99, 148] width 15 height 15
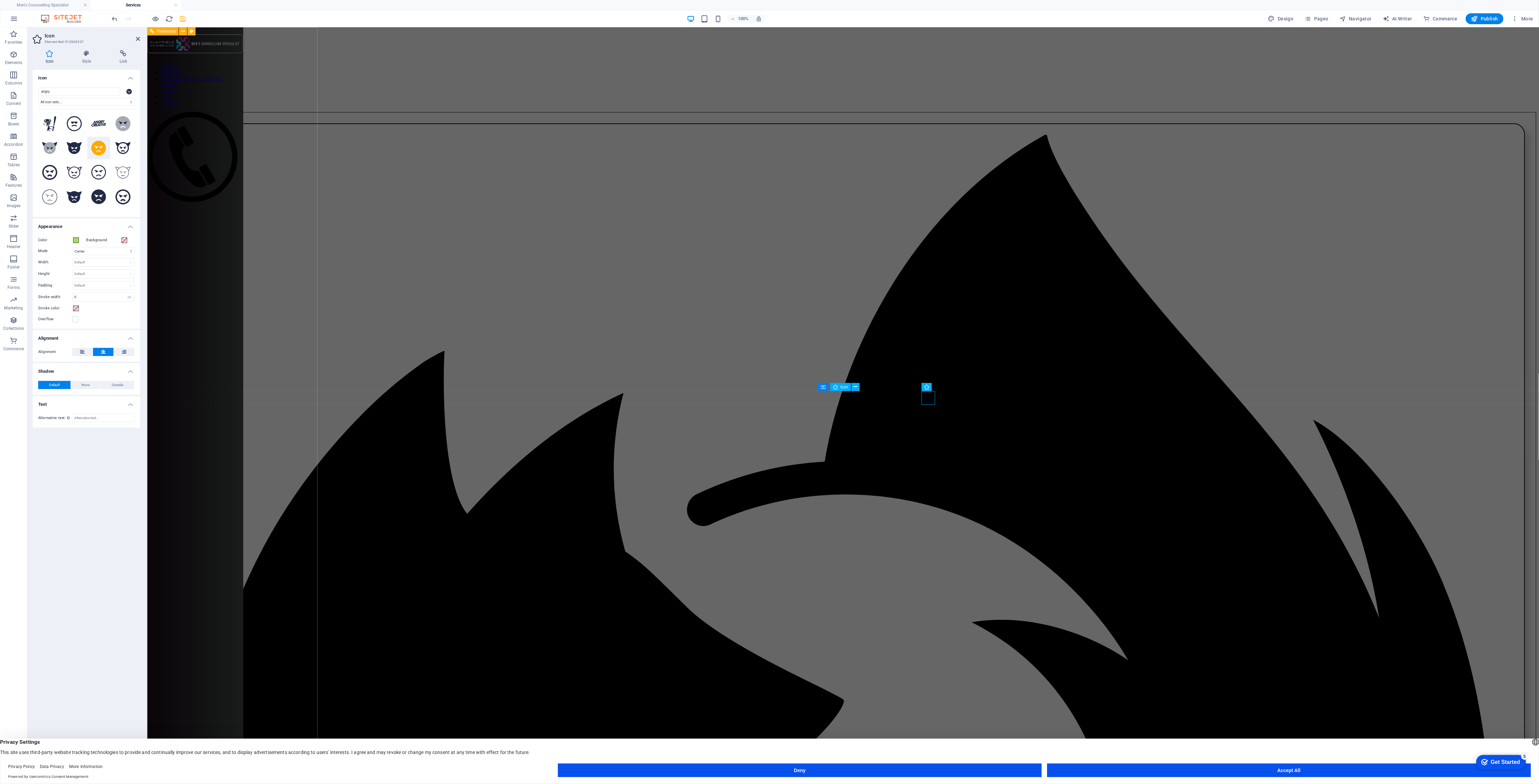
scroll to position [1, 0]
click at [121, 125] on icon at bounding box center [123, 124] width 15 height 15
click at [77, 122] on icon at bounding box center [74, 124] width 15 height 15
click at [98, 151] on icon at bounding box center [99, 149] width 15 height 15
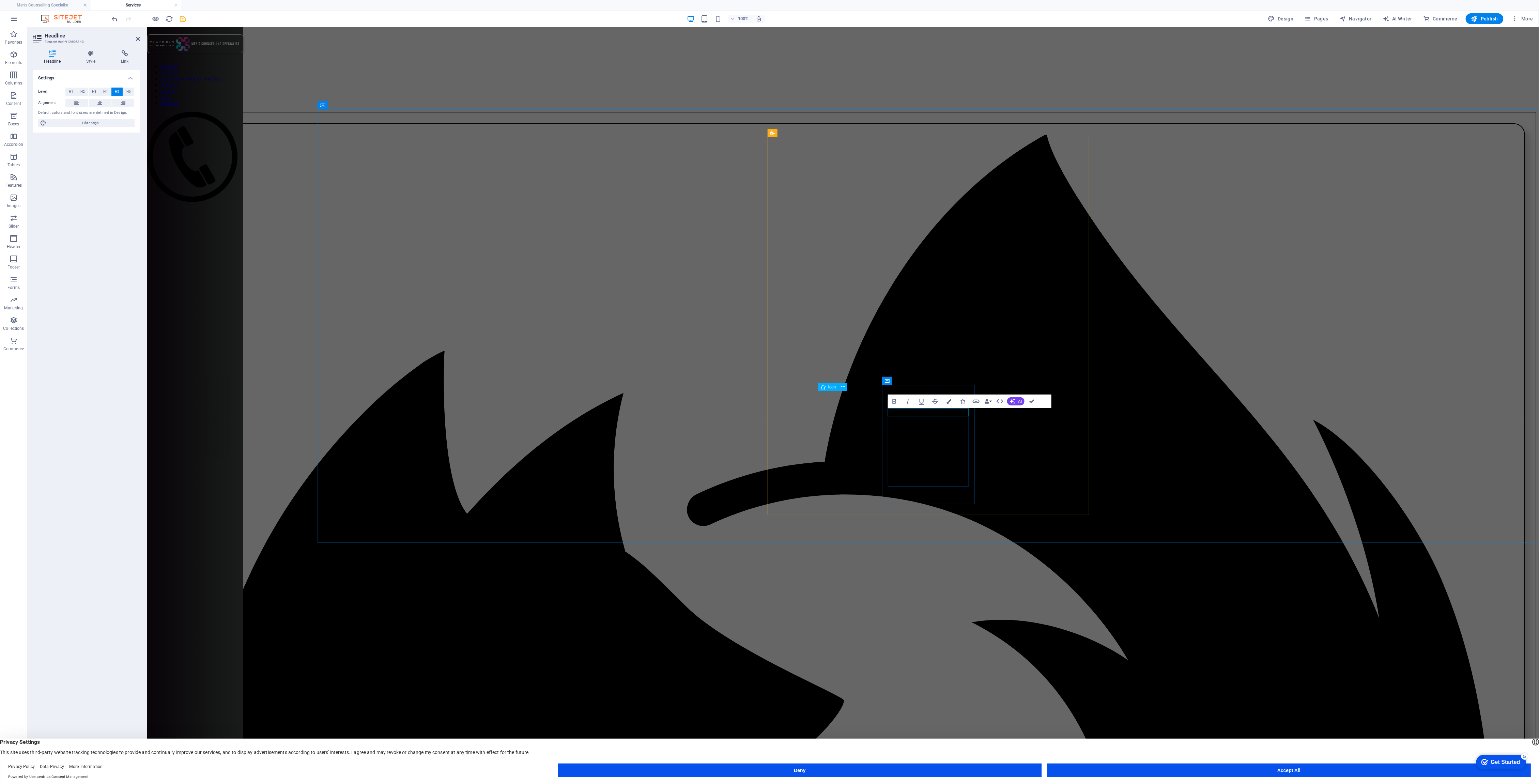
drag, startPoint x: 933, startPoint y: 412, endPoint x: 938, endPoint y: 431, distance: 19.6
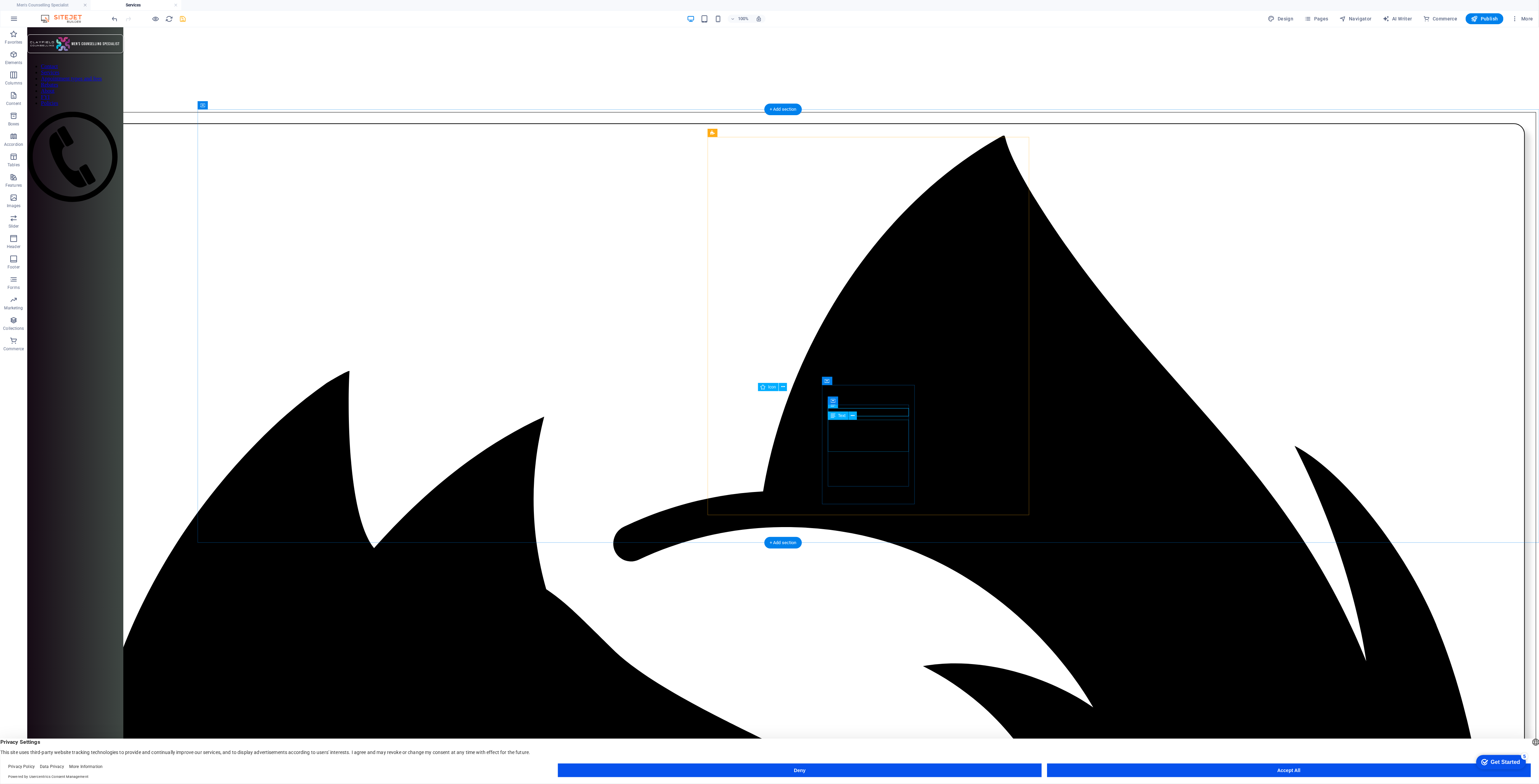
drag, startPoint x: 841, startPoint y: 433, endPoint x: 725, endPoint y: 437, distance: 116.1
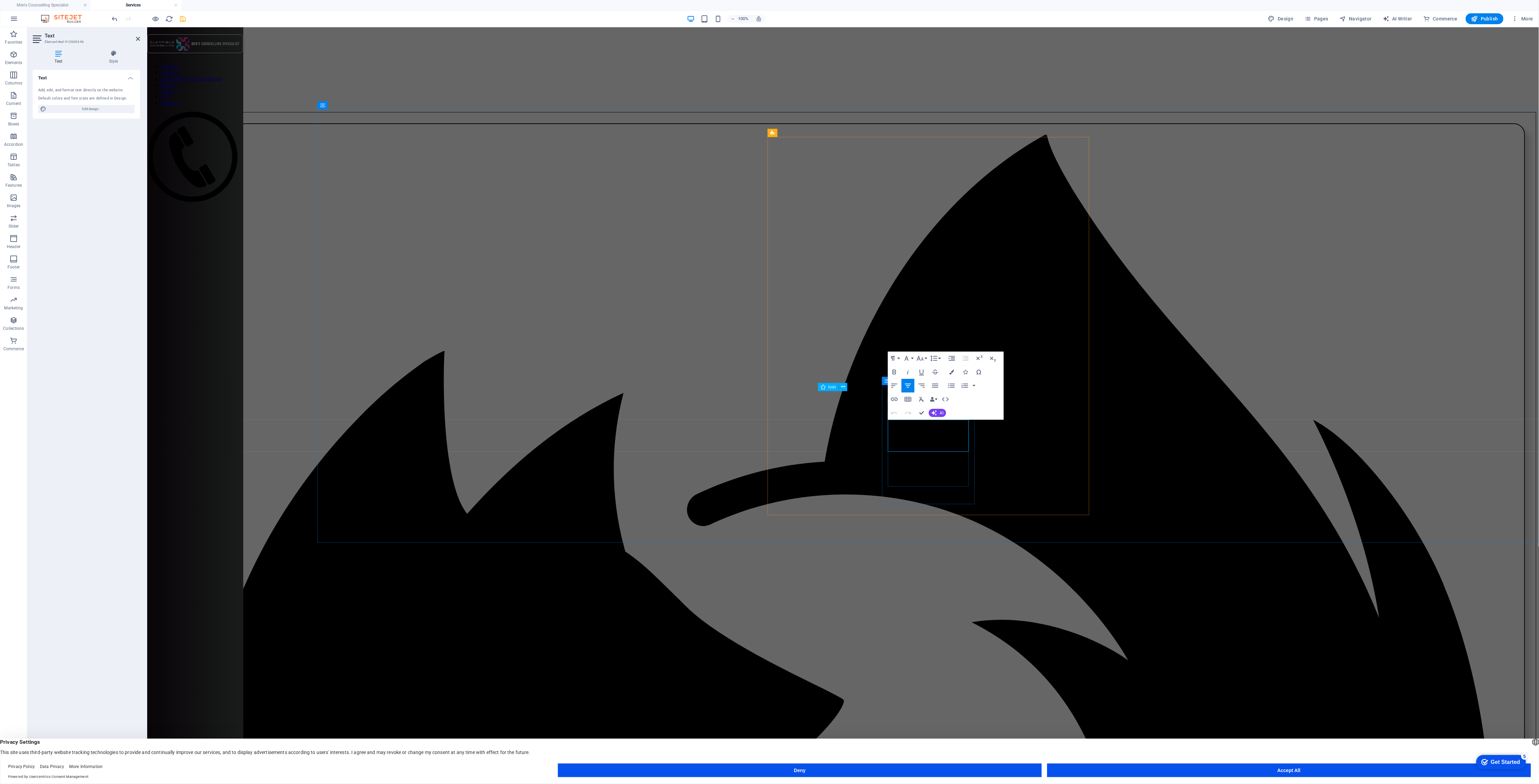
drag, startPoint x: 891, startPoint y: 430, endPoint x: 910, endPoint y: 456, distance: 32.2
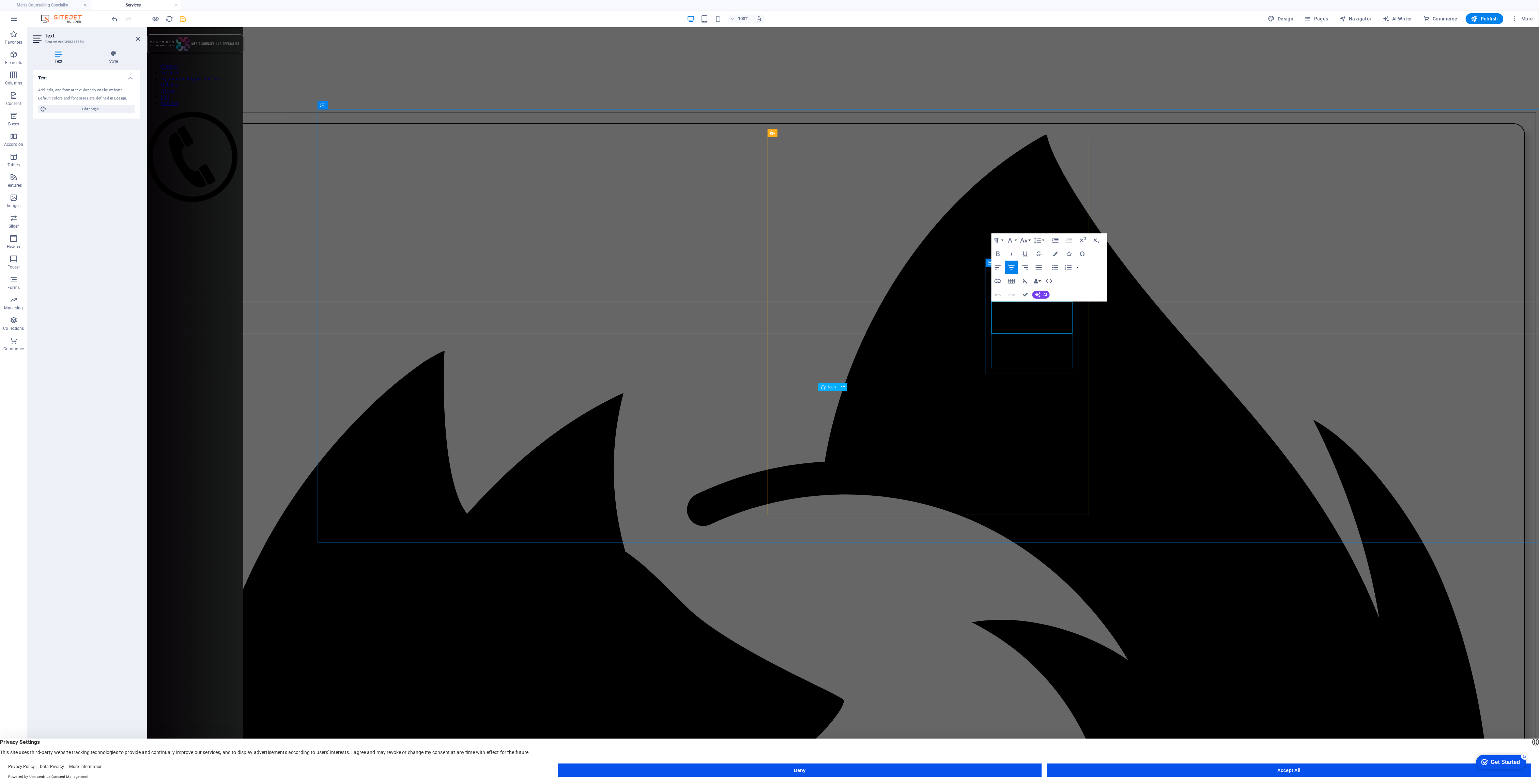
drag, startPoint x: 994, startPoint y: 312, endPoint x: 1024, endPoint y: 347, distance: 46.1
